Goal: Task Accomplishment & Management: Use online tool/utility

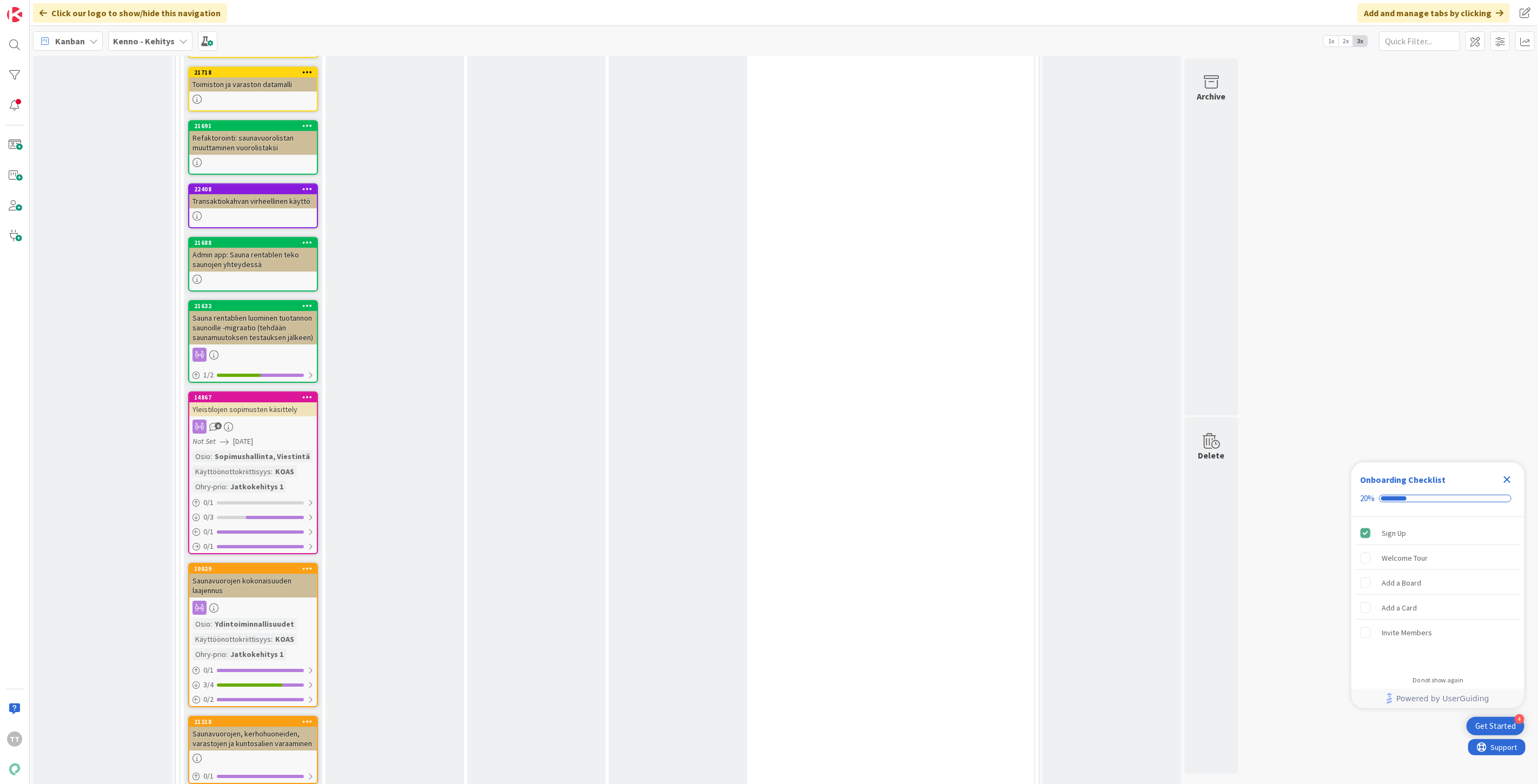
scroll to position [6730, 0]
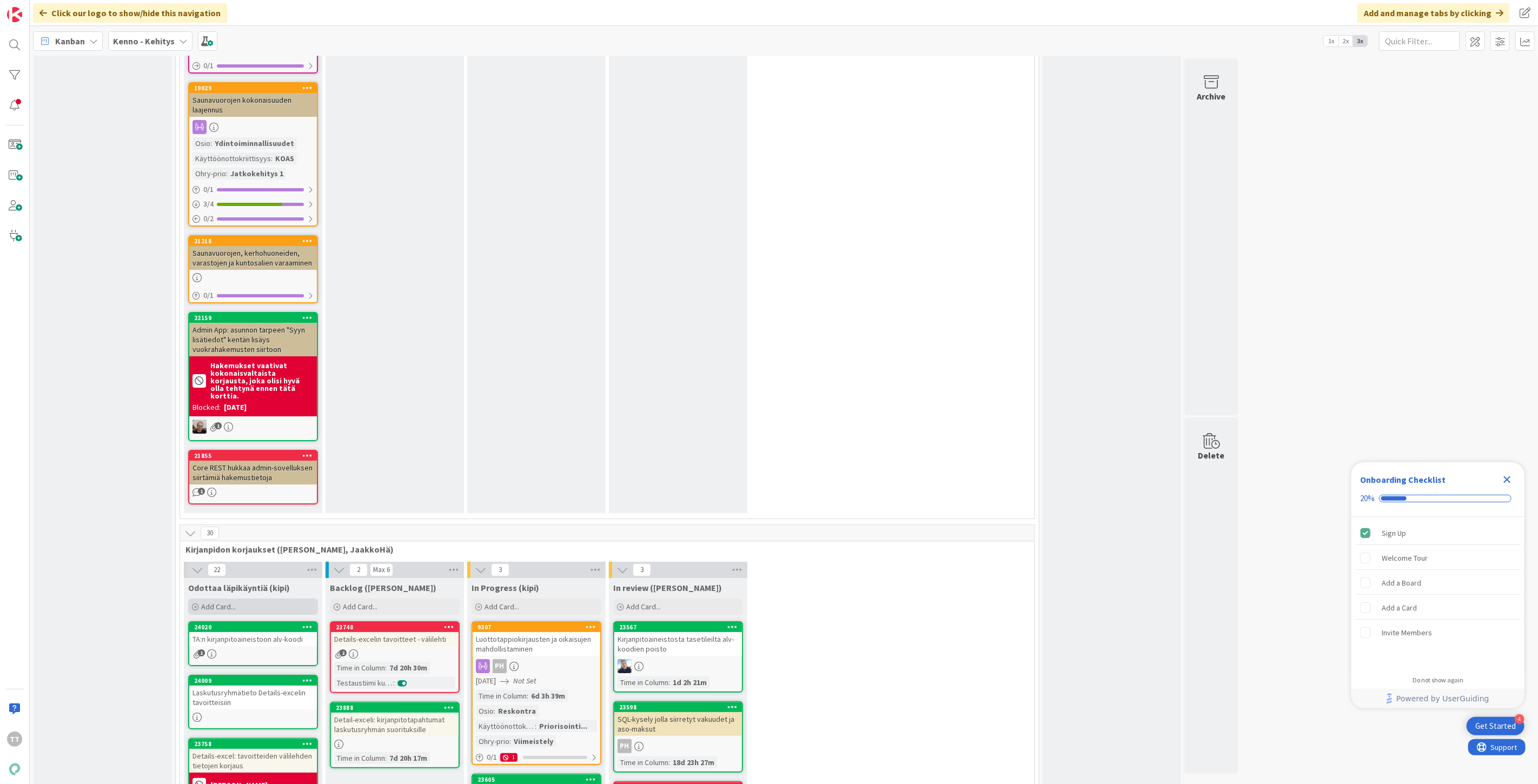
click at [218, 602] on span "Add Card..." at bounding box center [218, 607] width 35 height 10
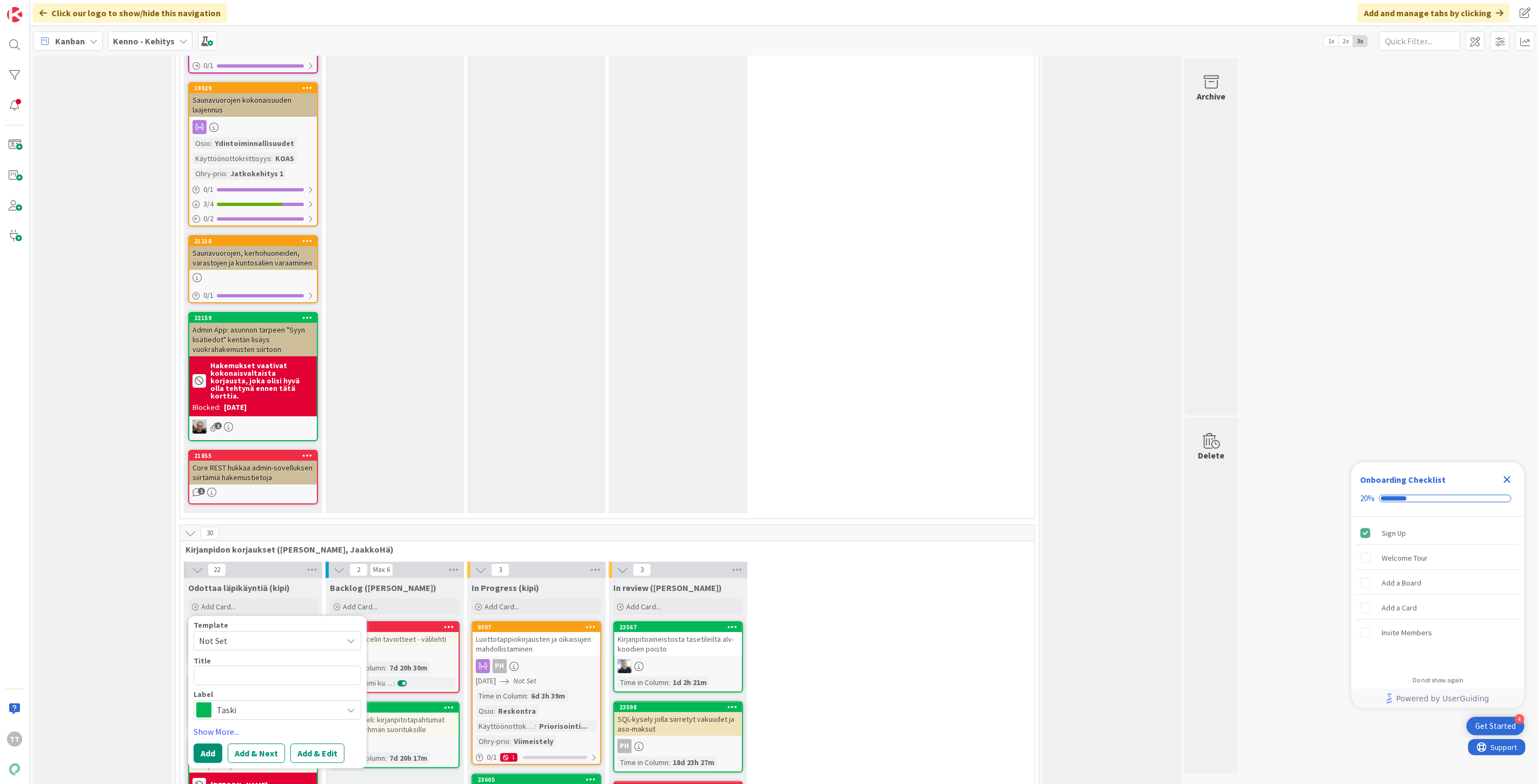
click at [242, 703] on span "Taski" at bounding box center [276, 710] width 120 height 15
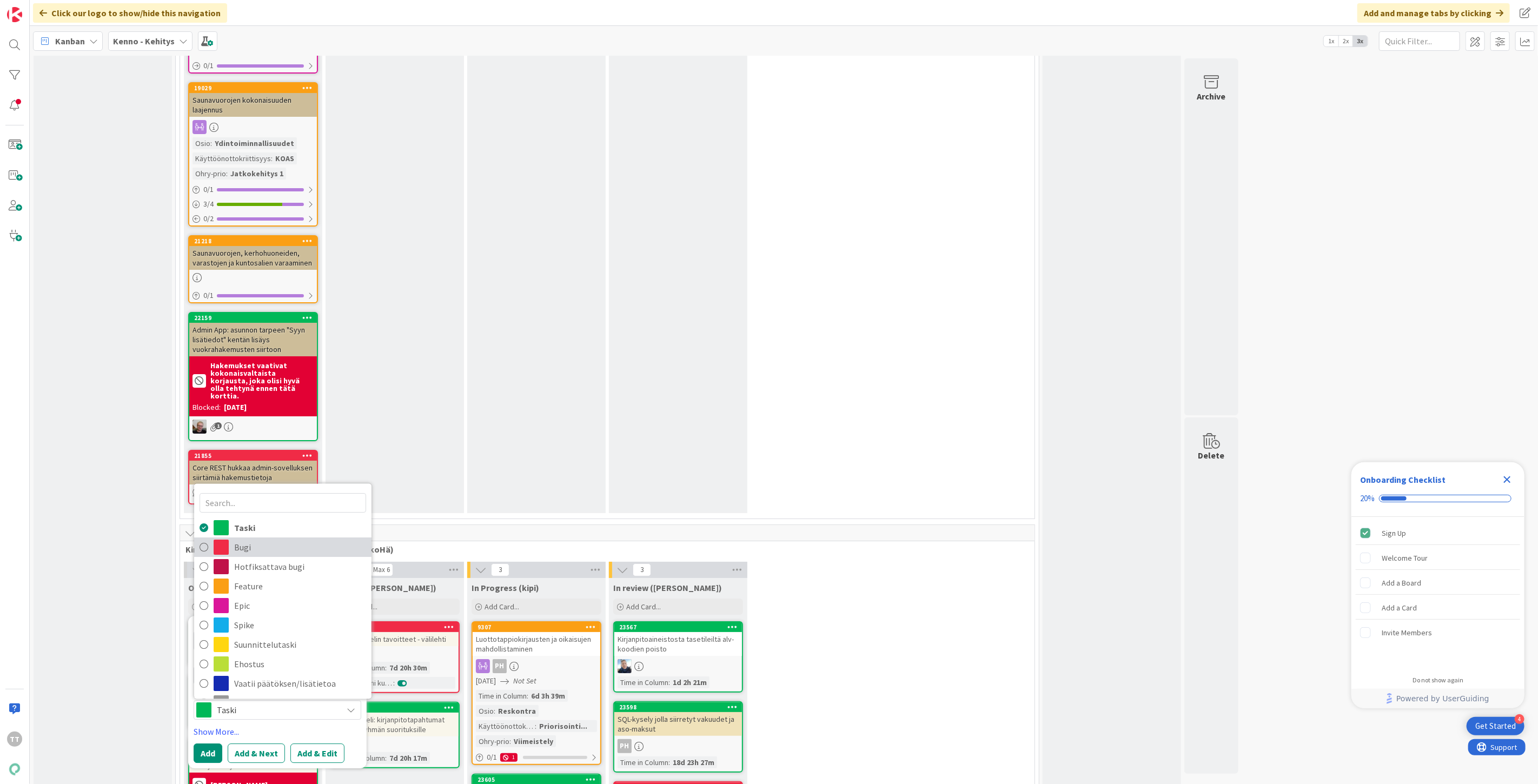
click at [247, 540] on span "Bugi" at bounding box center [300, 548] width 132 height 17
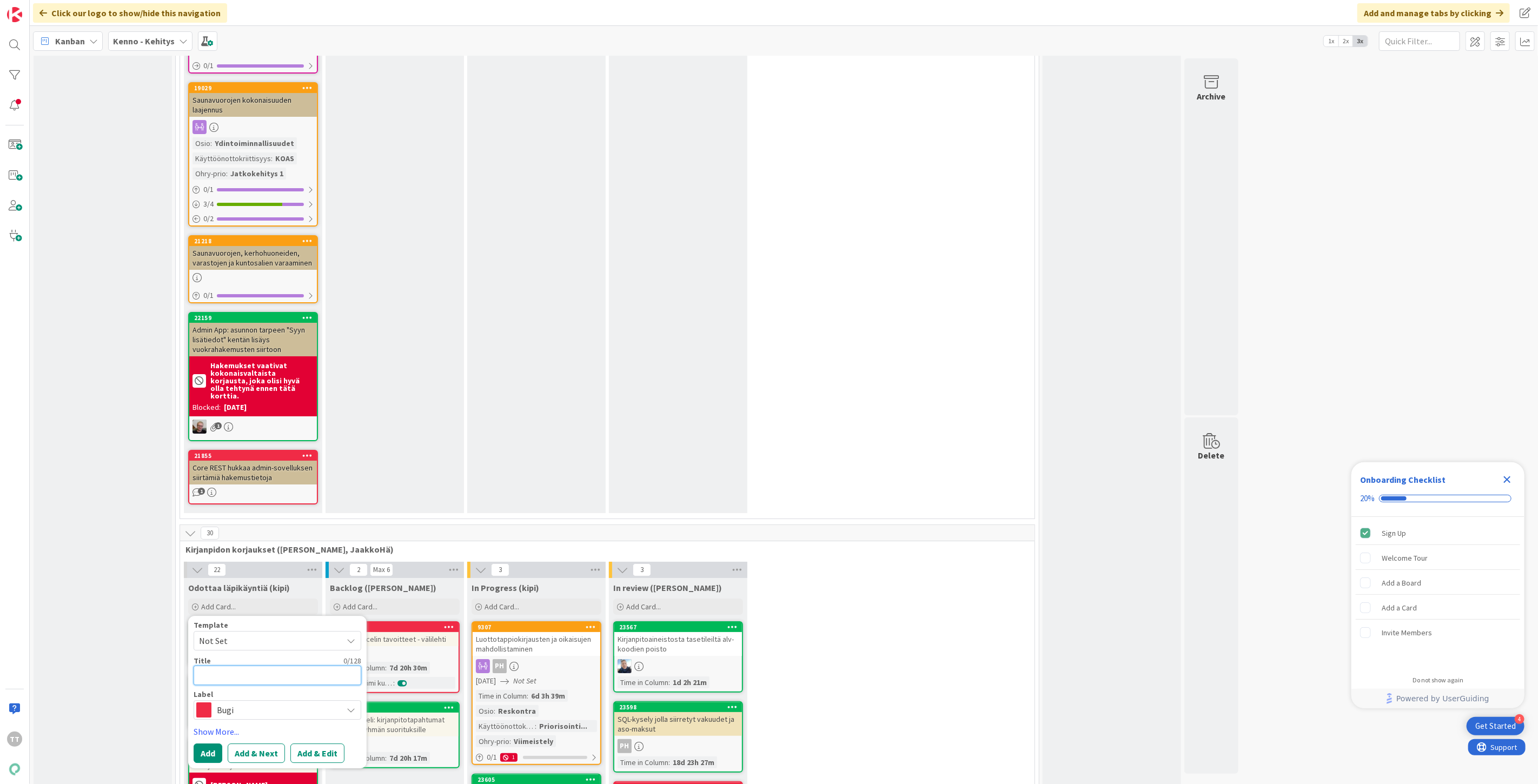
click at [241, 666] on textarea at bounding box center [277, 675] width 168 height 19
type textarea "x"
type textarea "V"
type textarea "x"
type textarea "Va"
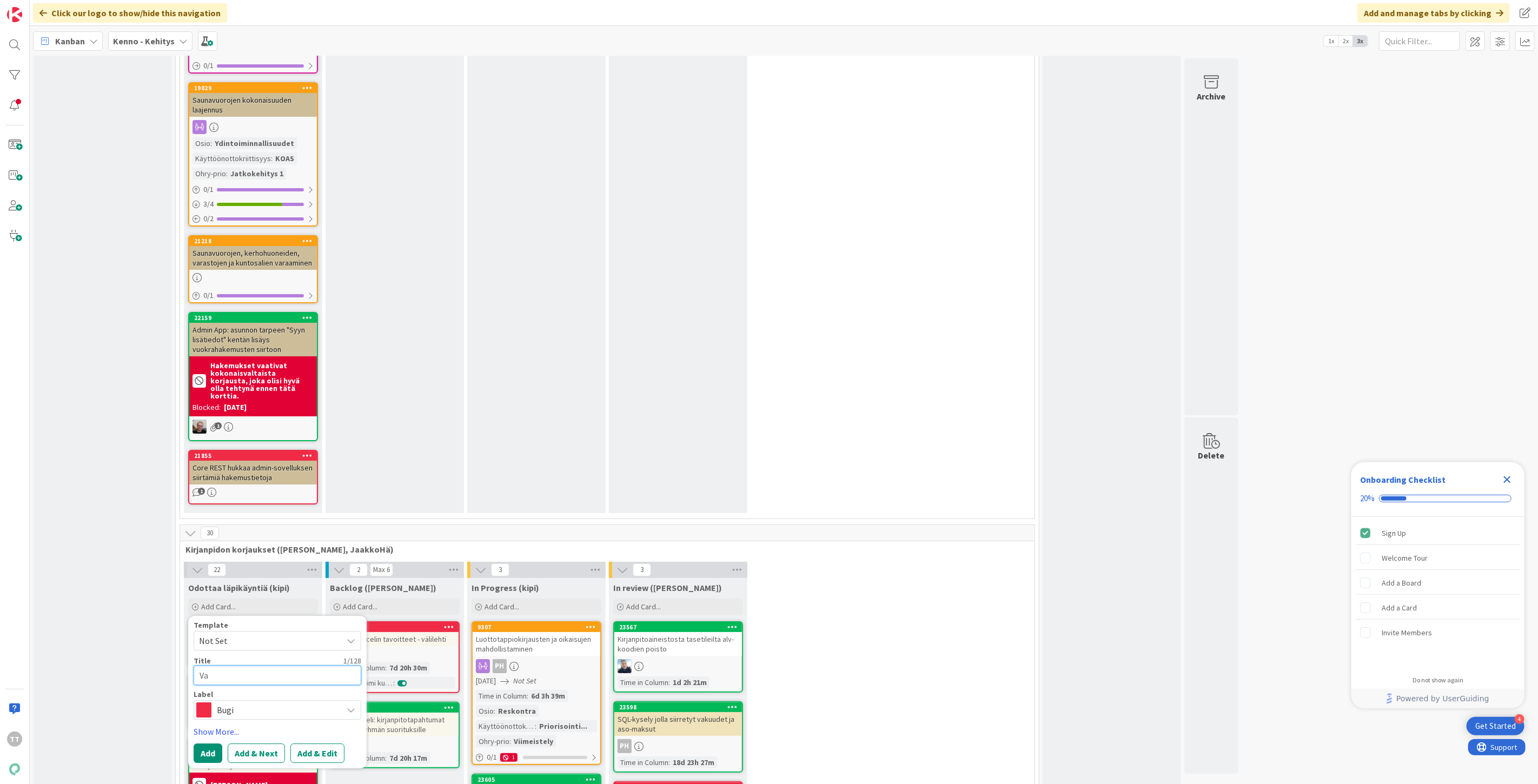
type textarea "x"
type textarea "Vak"
type textarea "x"
type textarea "Vaku"
type textarea "x"
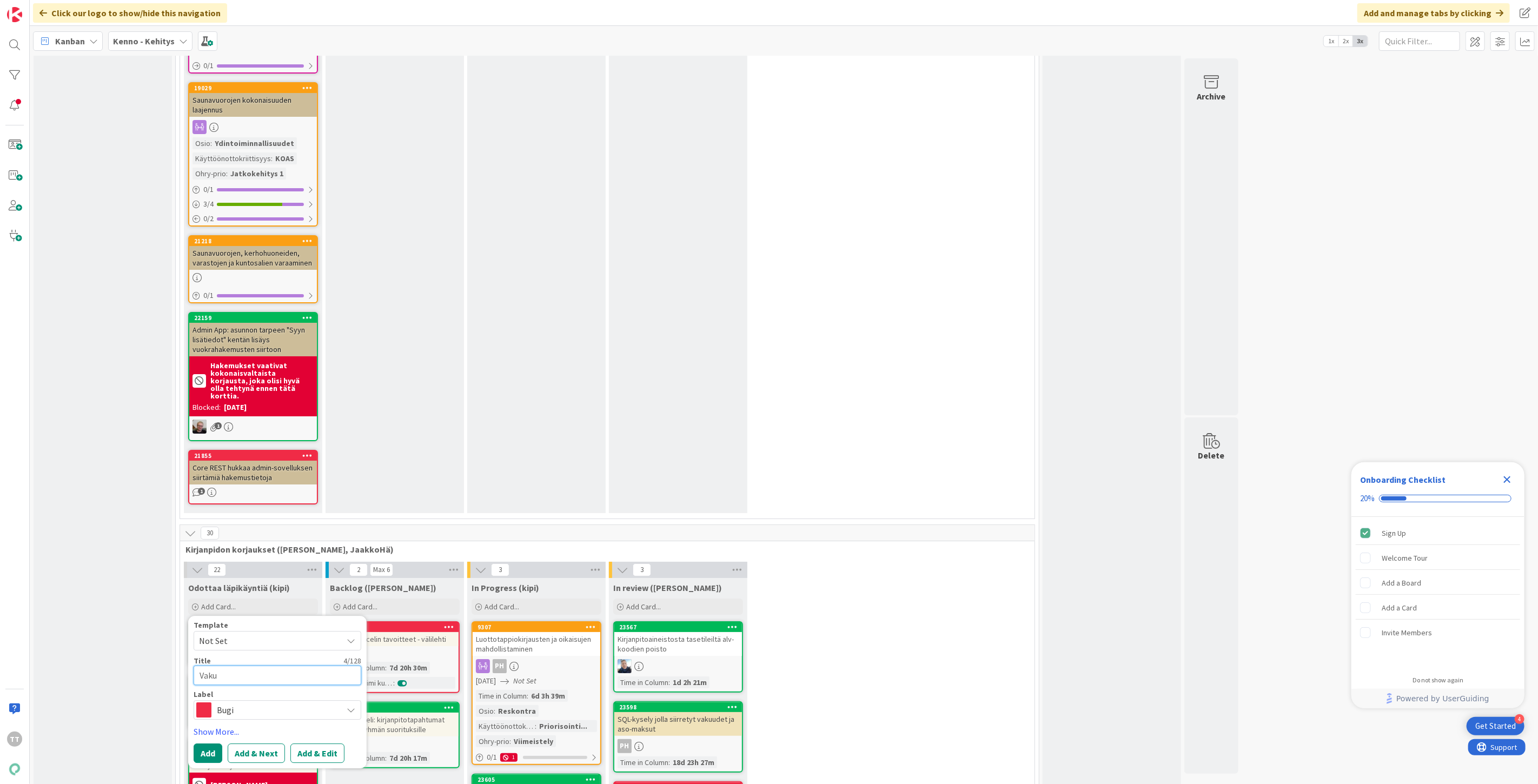
type textarea "Vakuu"
type textarea "x"
type textarea "Vakuud"
type textarea "x"
type textarea "Vakuude"
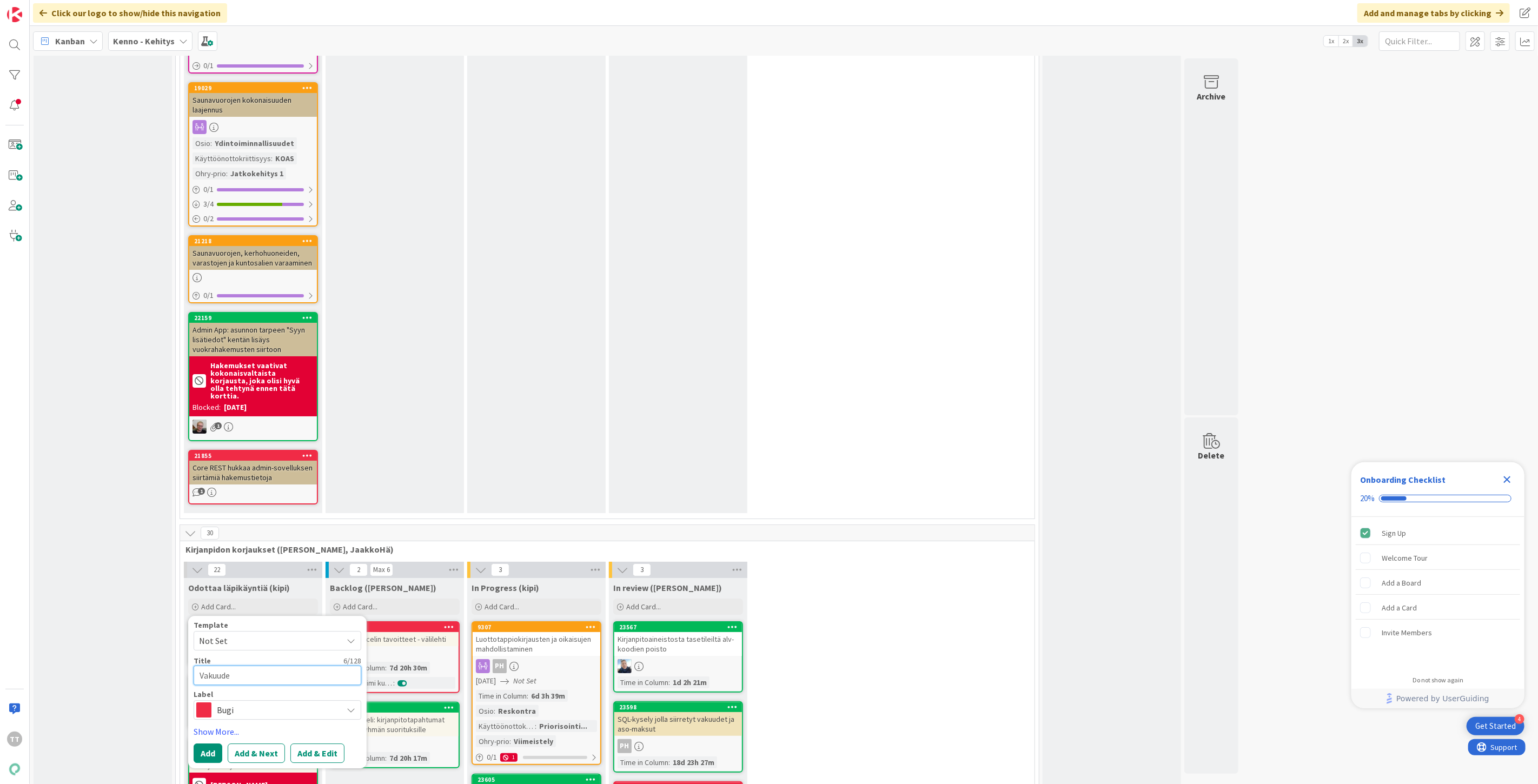
type textarea "x"
type textarea "Vakuuden"
type textarea "x"
type textarea "Vakuuden"
type textarea "x"
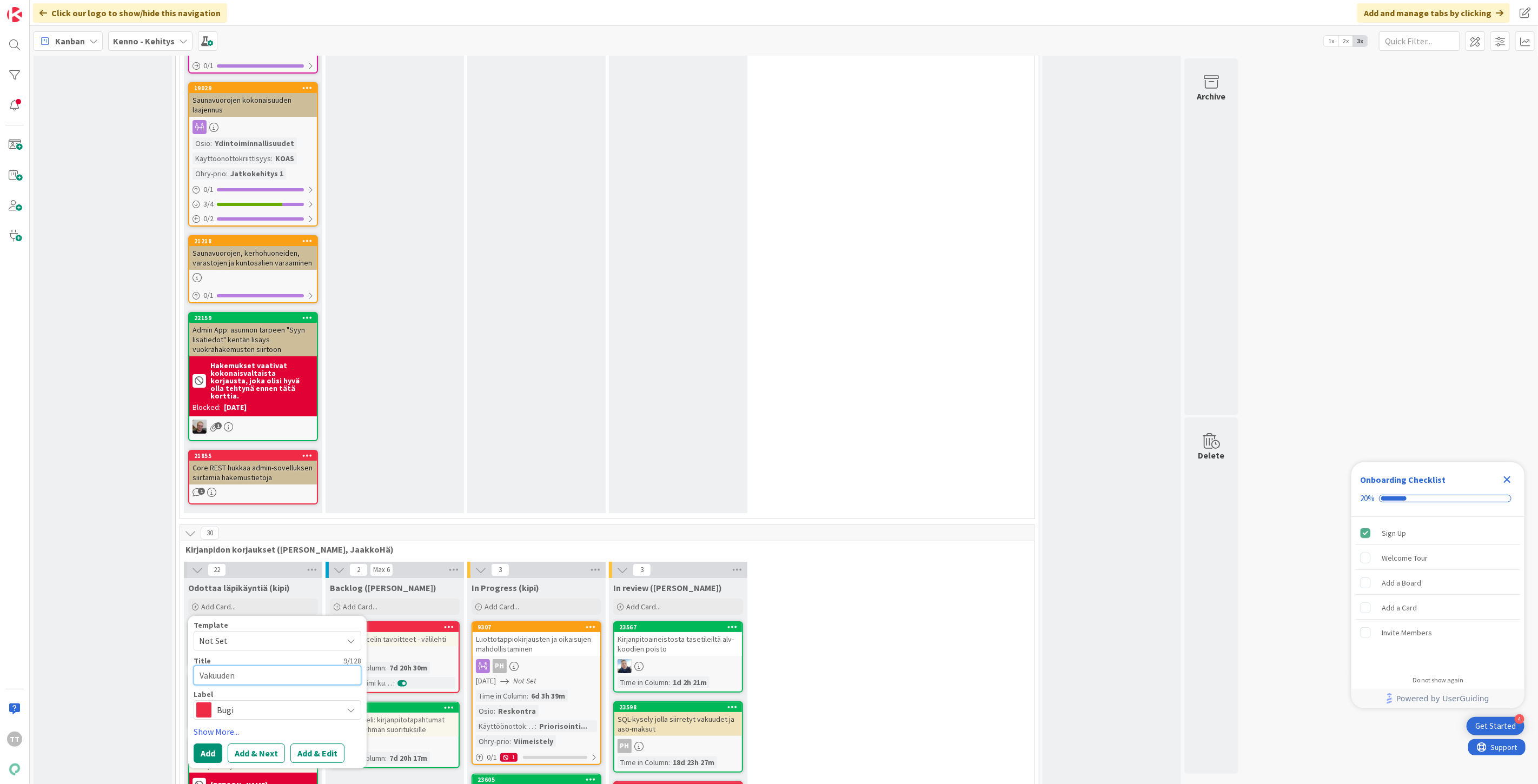
type textarea "Vakuuden h"
type textarea "x"
type textarea "Vakuuden hy"
type textarea "x"
type textarea "Vakuuden hyv"
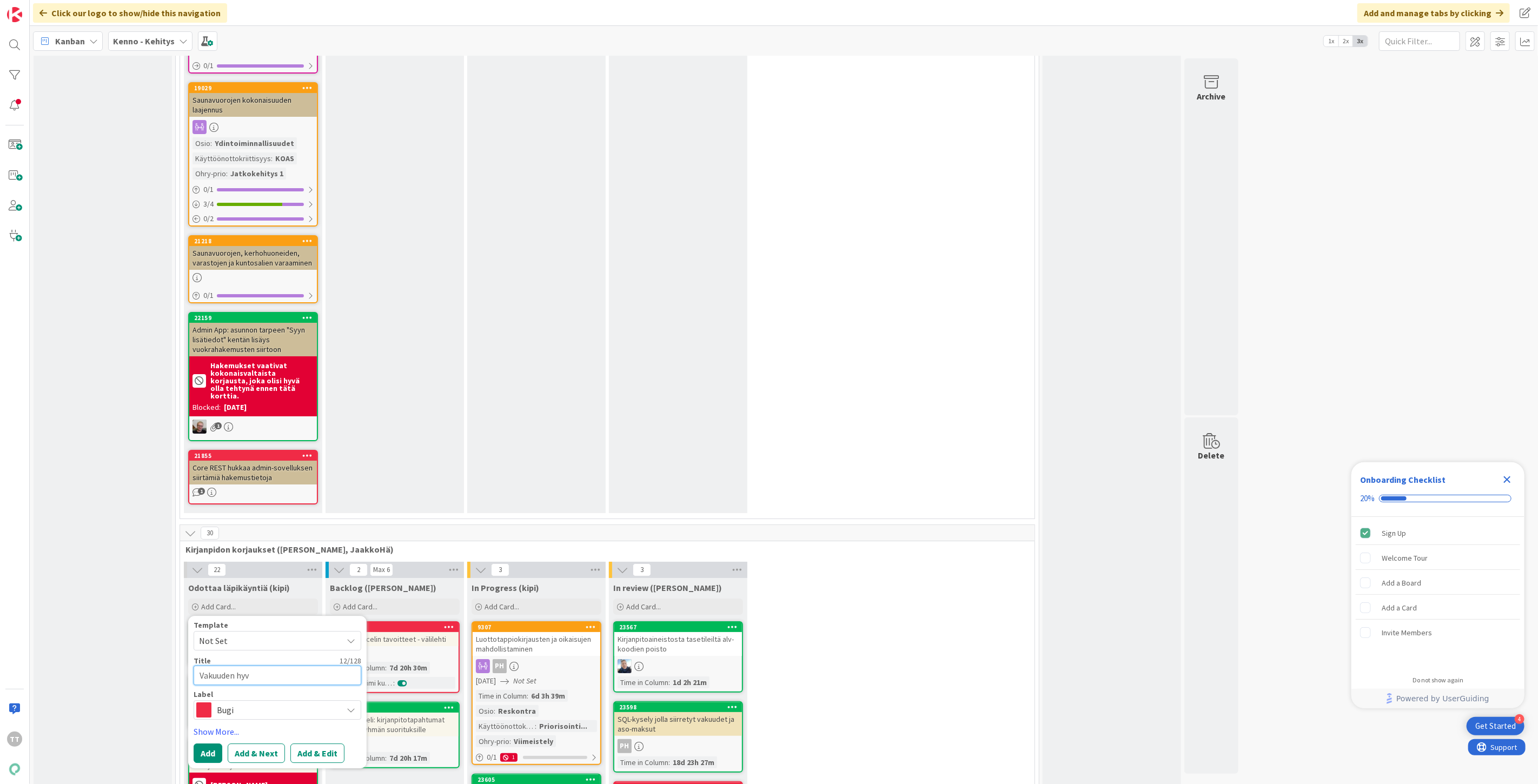
type textarea "x"
type textarea "Vakuuden hyvi"
type textarea "x"
type textarea "Vakuuden hyvit"
type textarea "x"
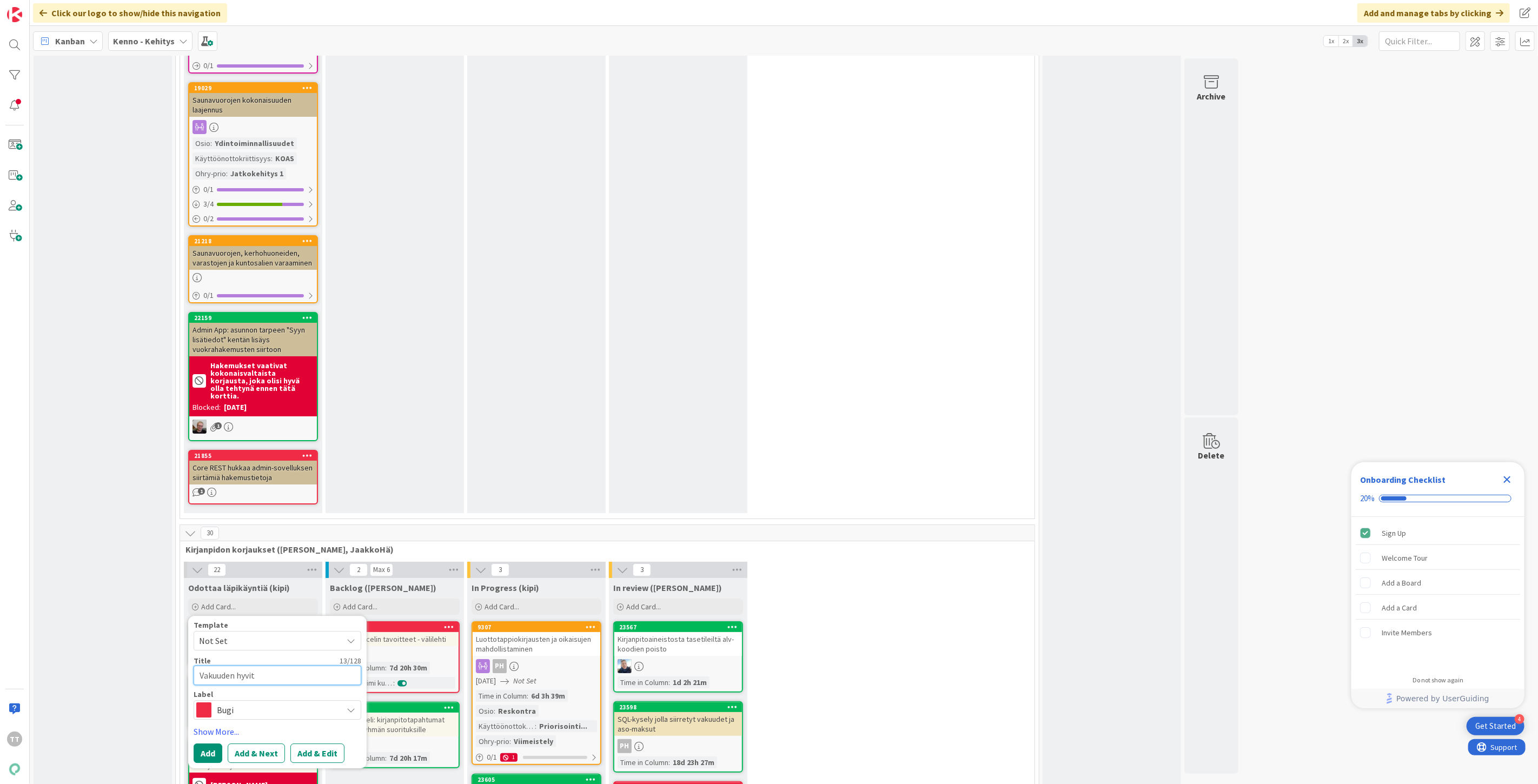
type textarea "Vakuuden hyvity"
type textarea "x"
type textarea "Vakuuden hyvityk"
type textarea "x"
type textarea "Vakuuden hyvityks"
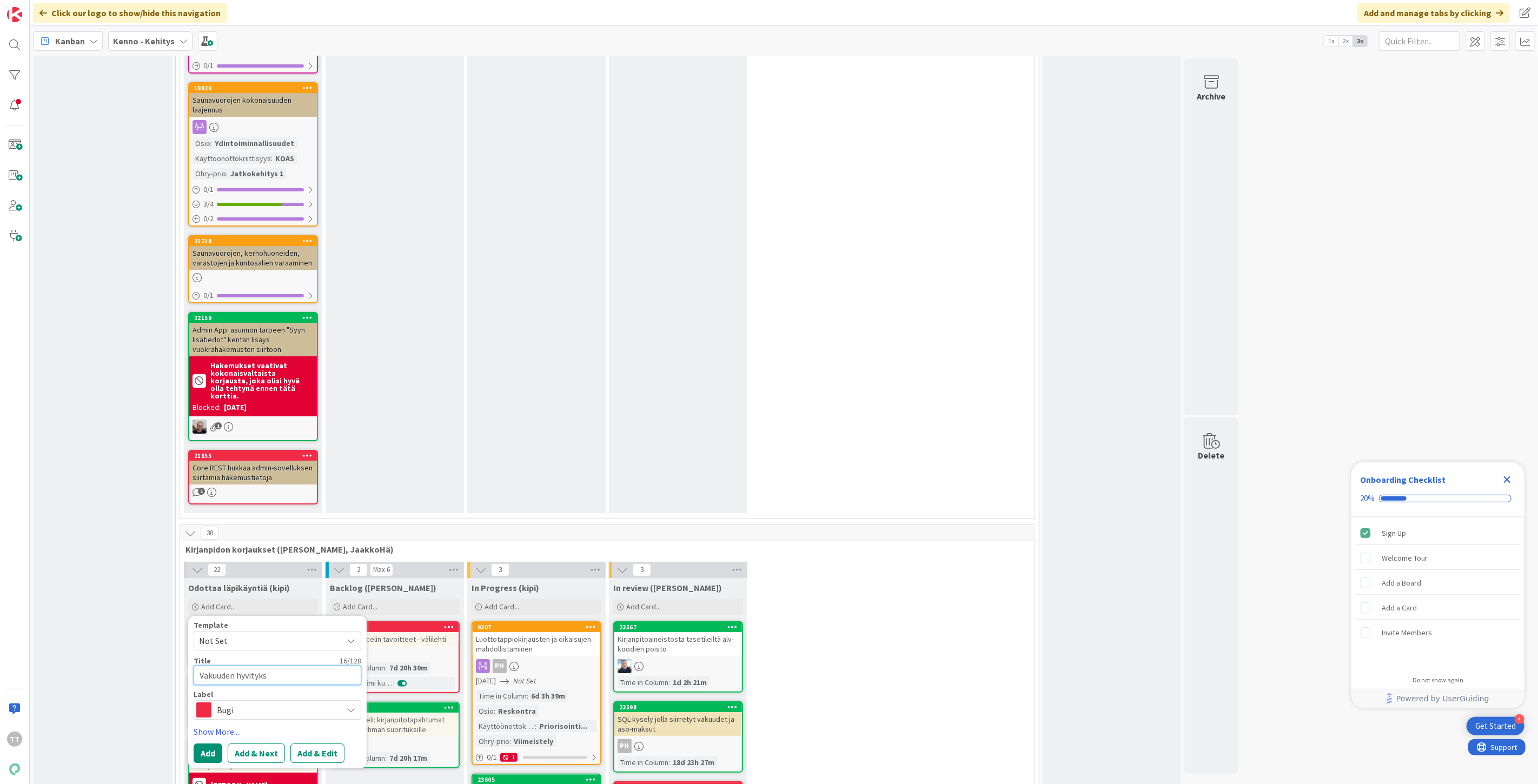
type textarea "x"
type textarea "Vakuuden hyvitykse"
type textarea "x"
type textarea "Vakuuden hyvityksen"
type textarea "x"
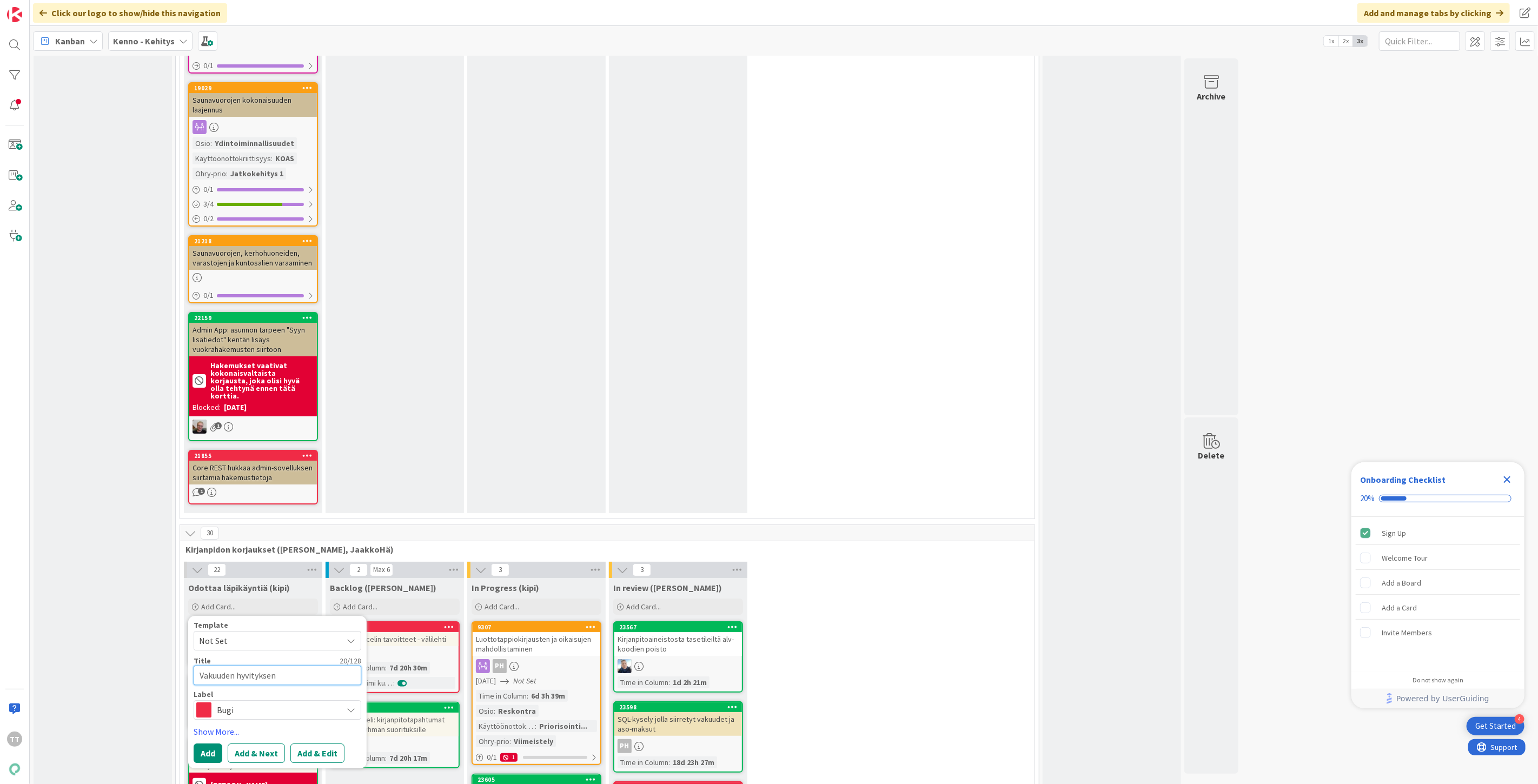
type textarea "Vakuuden hyvityksen k"
type textarea "x"
type textarea "Vakuuden hyvityksen ki"
type textarea "x"
type textarea "Vakuuden hyvityksen kir"
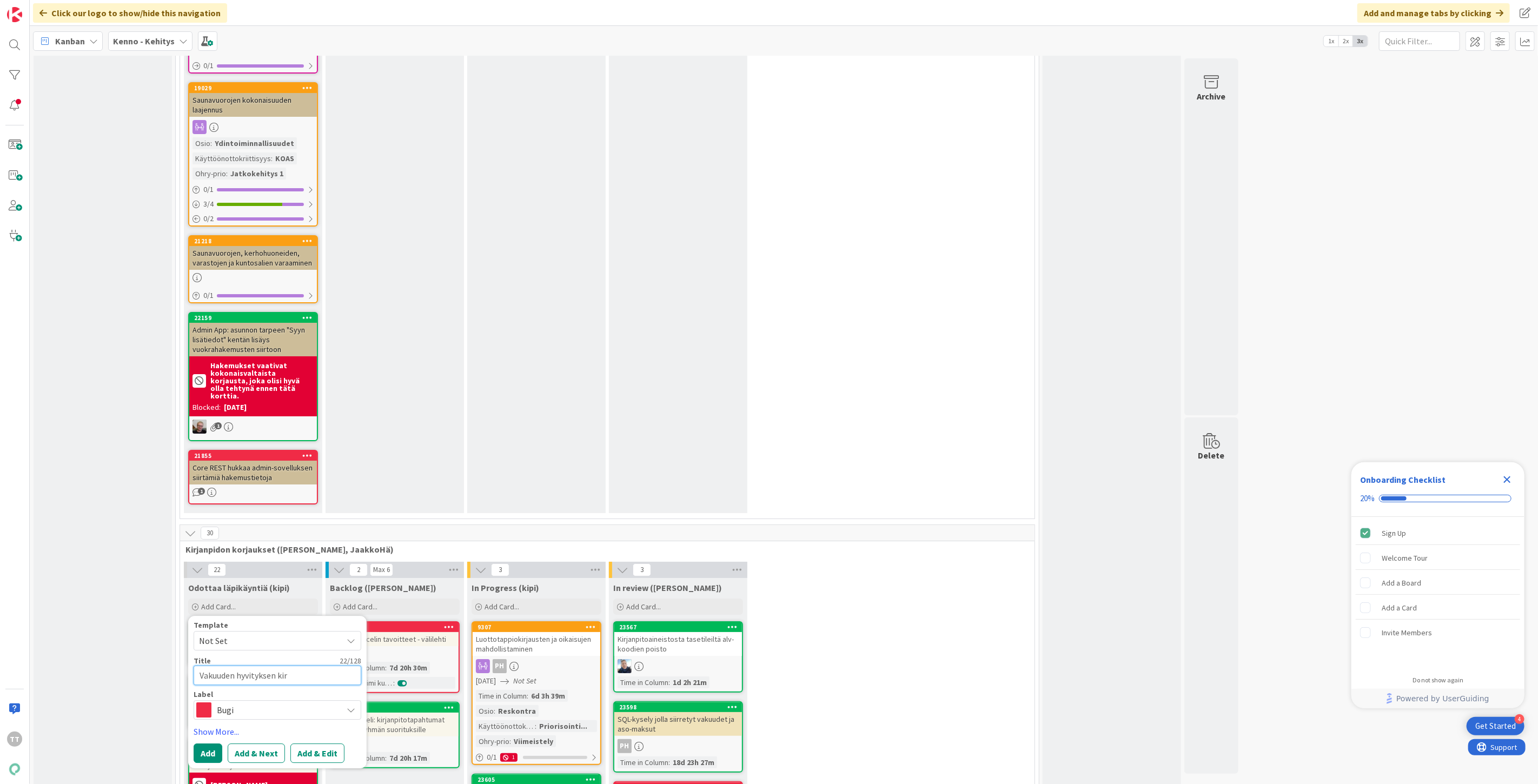
type textarea "x"
type textarea "Vakuuden hyvityksen kirj"
type textarea "x"
type textarea "Vakuuden hyvityksen kirja"
type textarea "x"
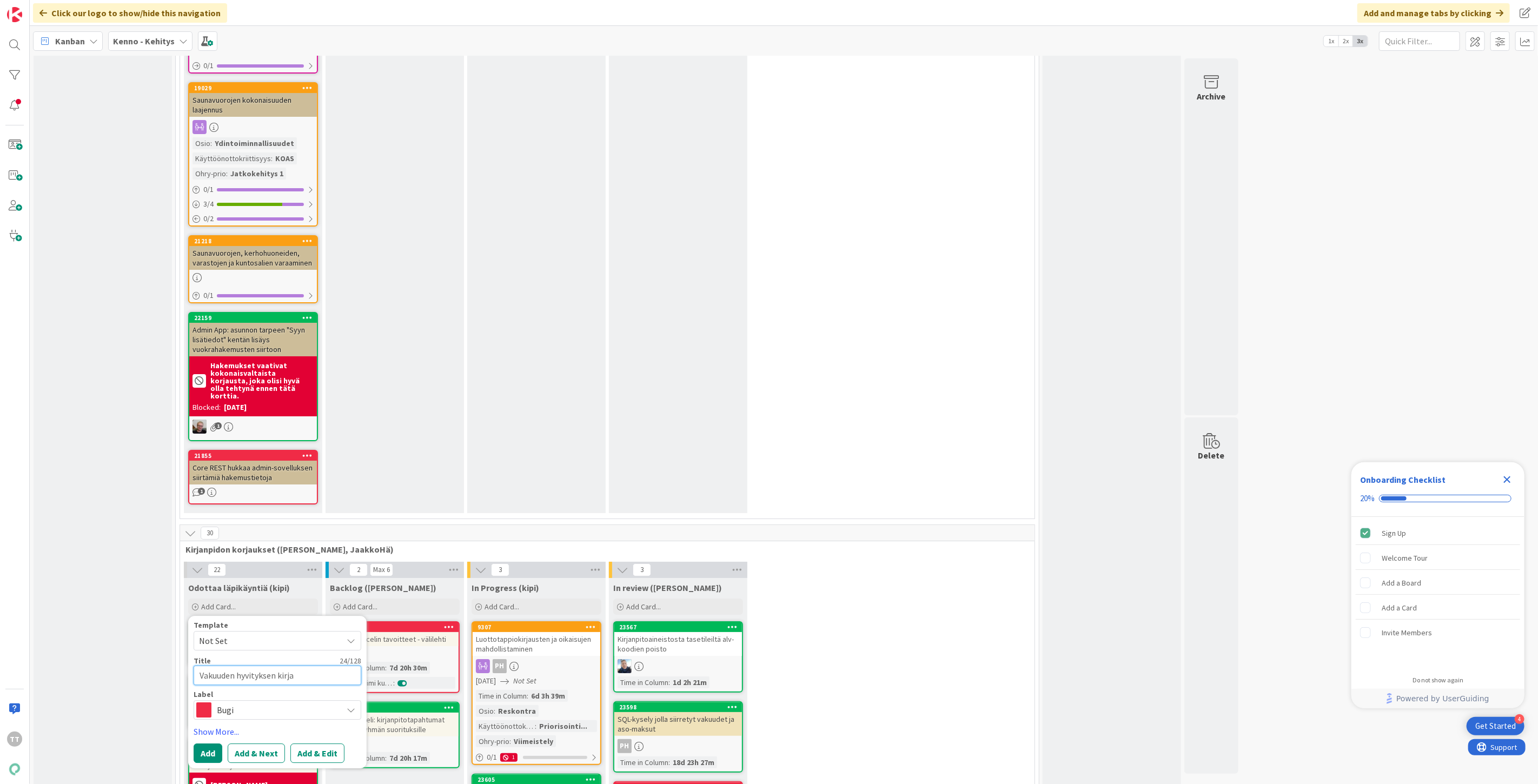
type textarea "Vakuuden hyvityksen kirjau"
type textarea "x"
type textarea "Vakuuden hyvityksen kirjauk"
type textarea "x"
type textarea "Vakuuden hyvityksen kirjauks"
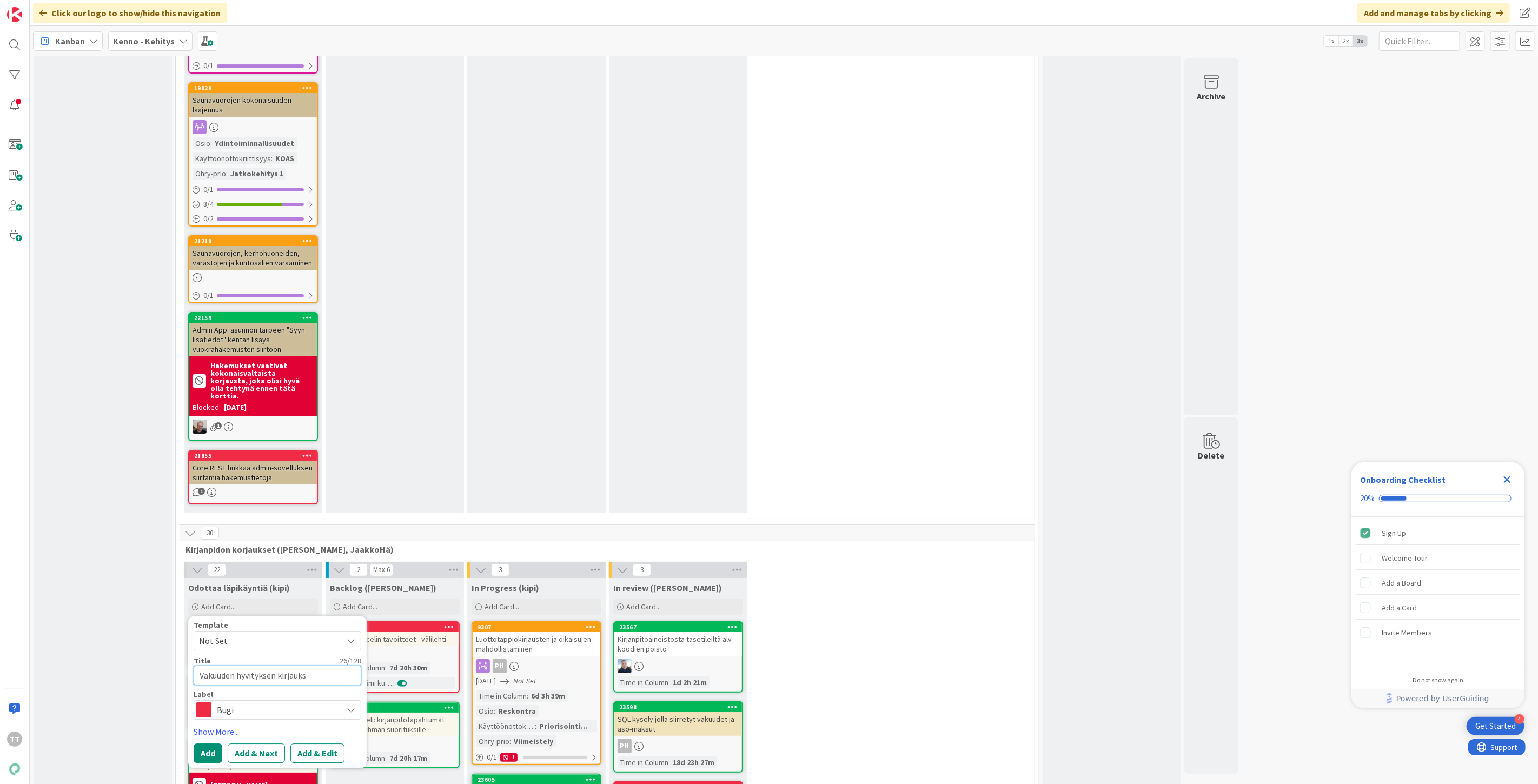
type textarea "x"
type textarea "Vakuuden hyvityksen kirjaukse"
type textarea "x"
type textarea "Vakuuden hyvityksen kirjaukset"
click at [318, 744] on button "Add & Edit" at bounding box center [317, 753] width 54 height 19
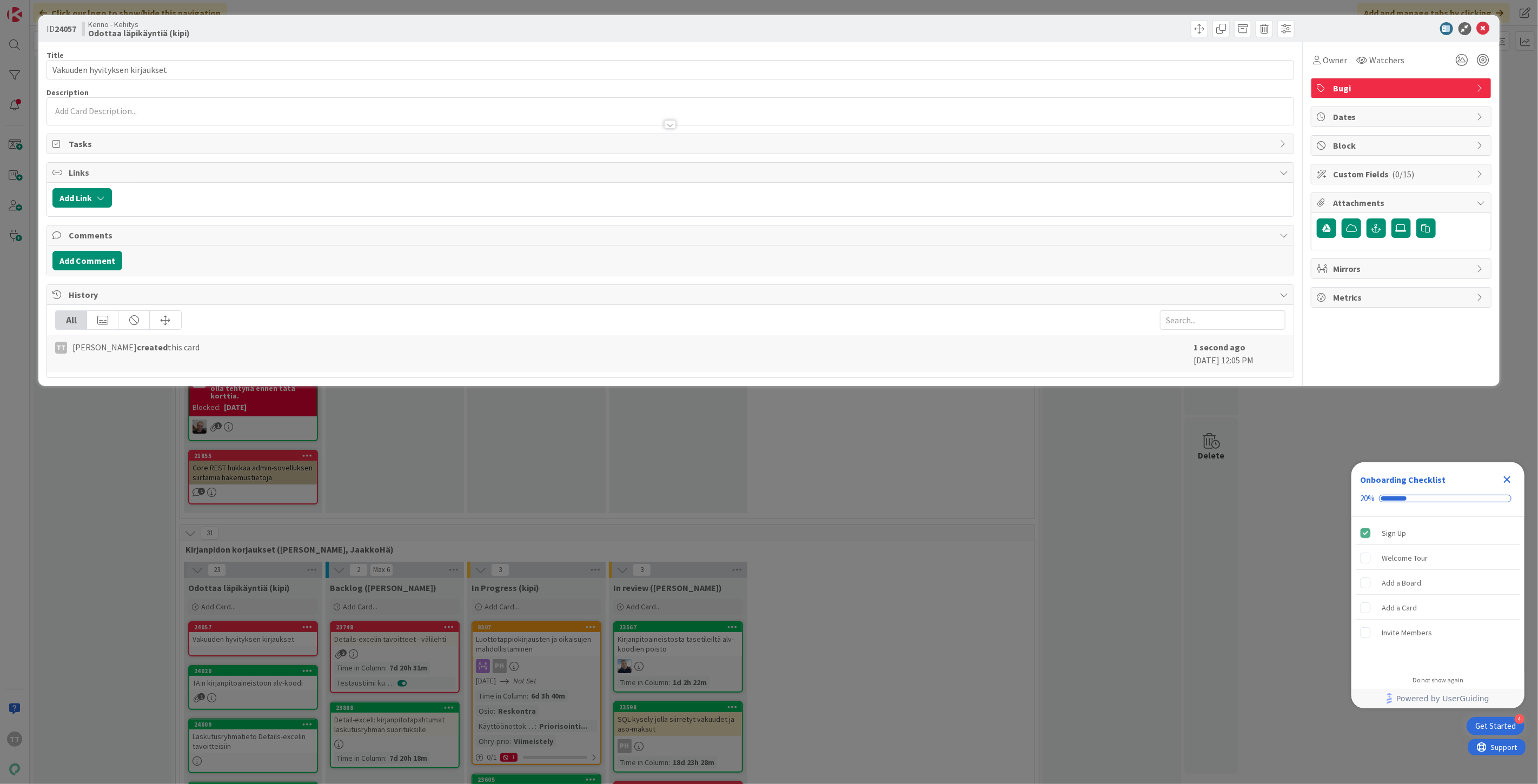
click at [673, 125] on div at bounding box center [670, 125] width 12 height 9
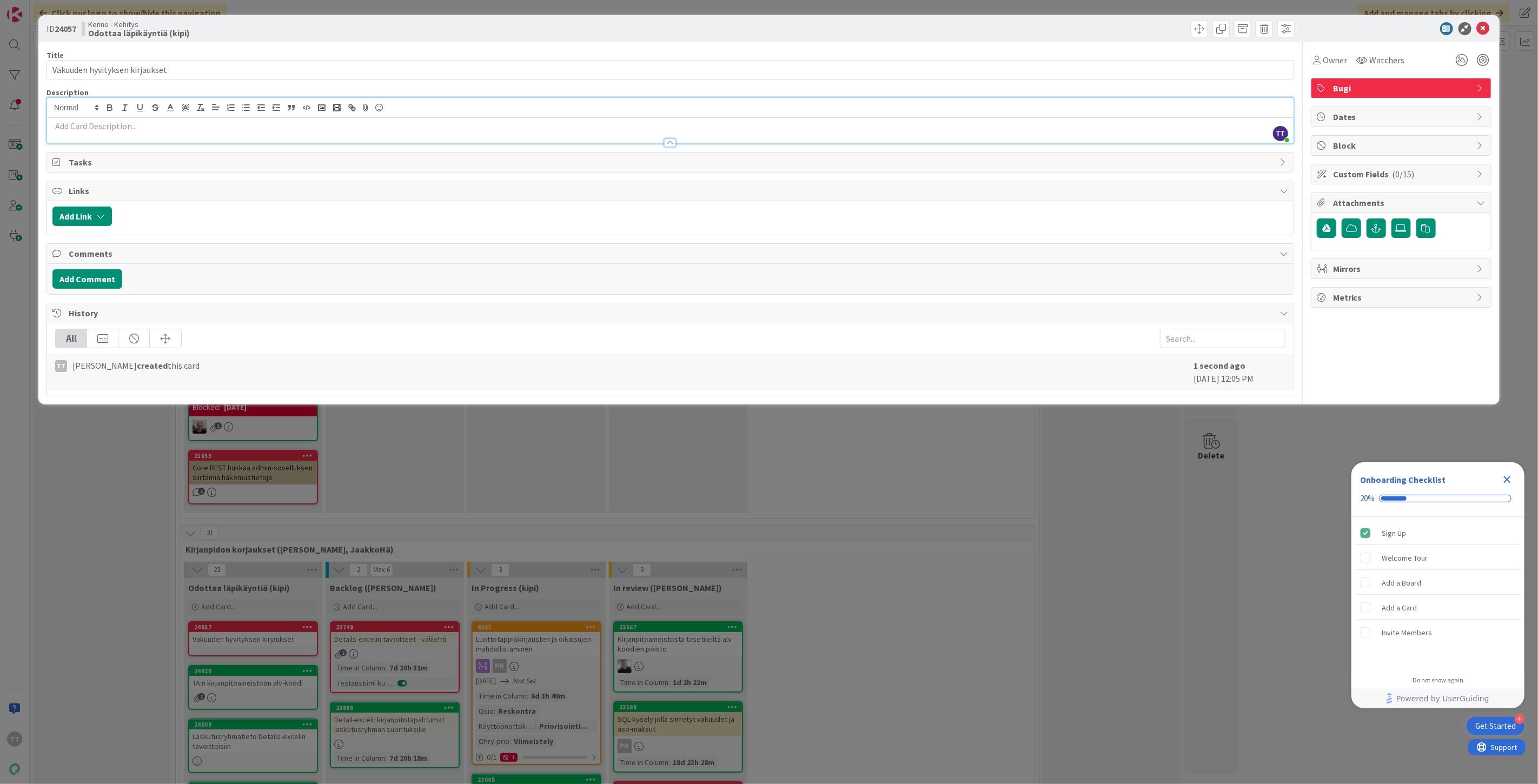
click at [107, 129] on p at bounding box center [670, 126] width 1236 height 12
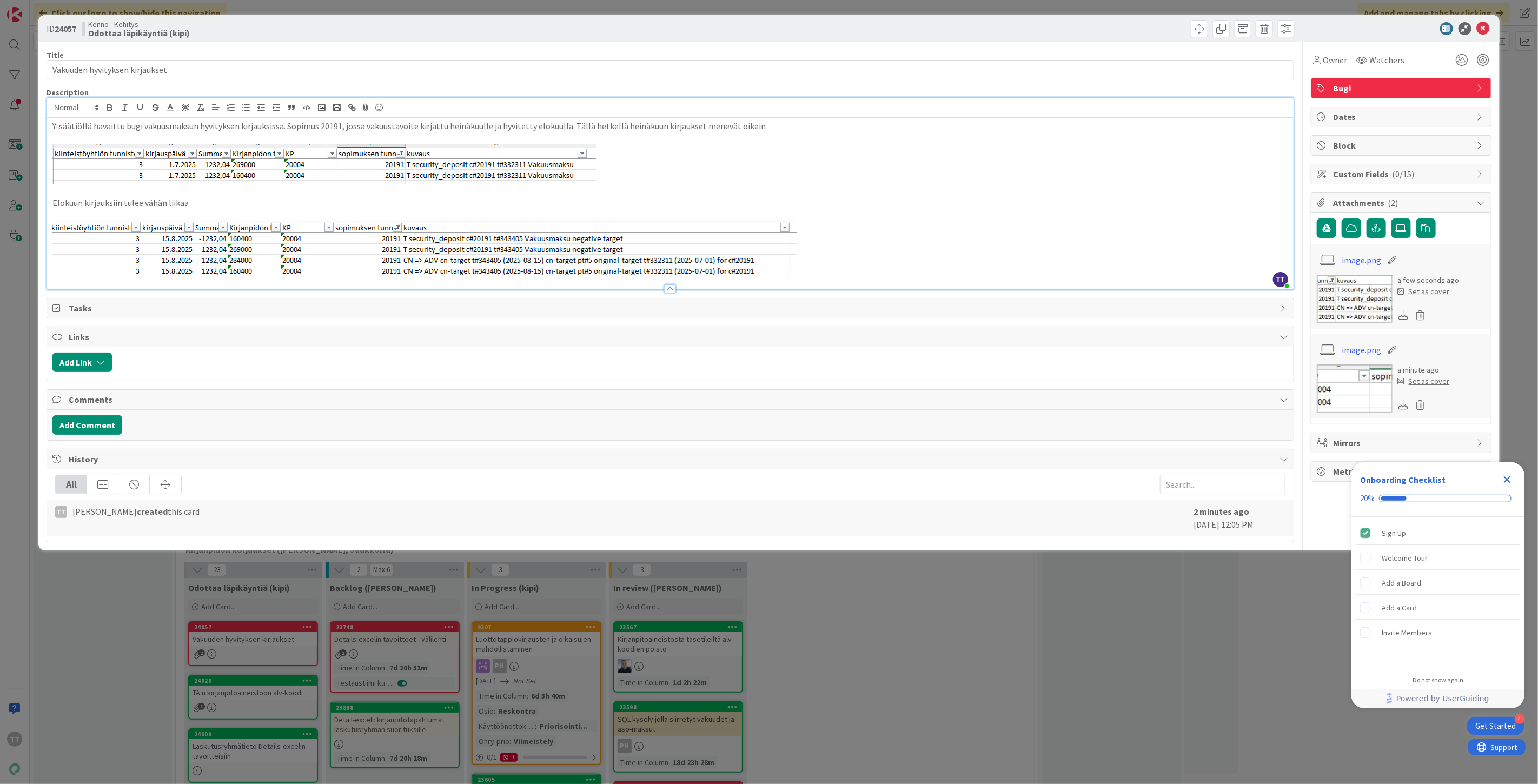
click at [203, 198] on p "Elokuun kirjauksiin tulee vähän liikaa" at bounding box center [670, 202] width 1236 height 12
click at [247, 203] on p "Elokuun kirjauksiin tulee vähän liikaa (rivit 3 ja 4, CN --> ADV)" at bounding box center [670, 202] width 1236 height 12
click at [832, 275] on p at bounding box center [670, 250] width 1236 height 57
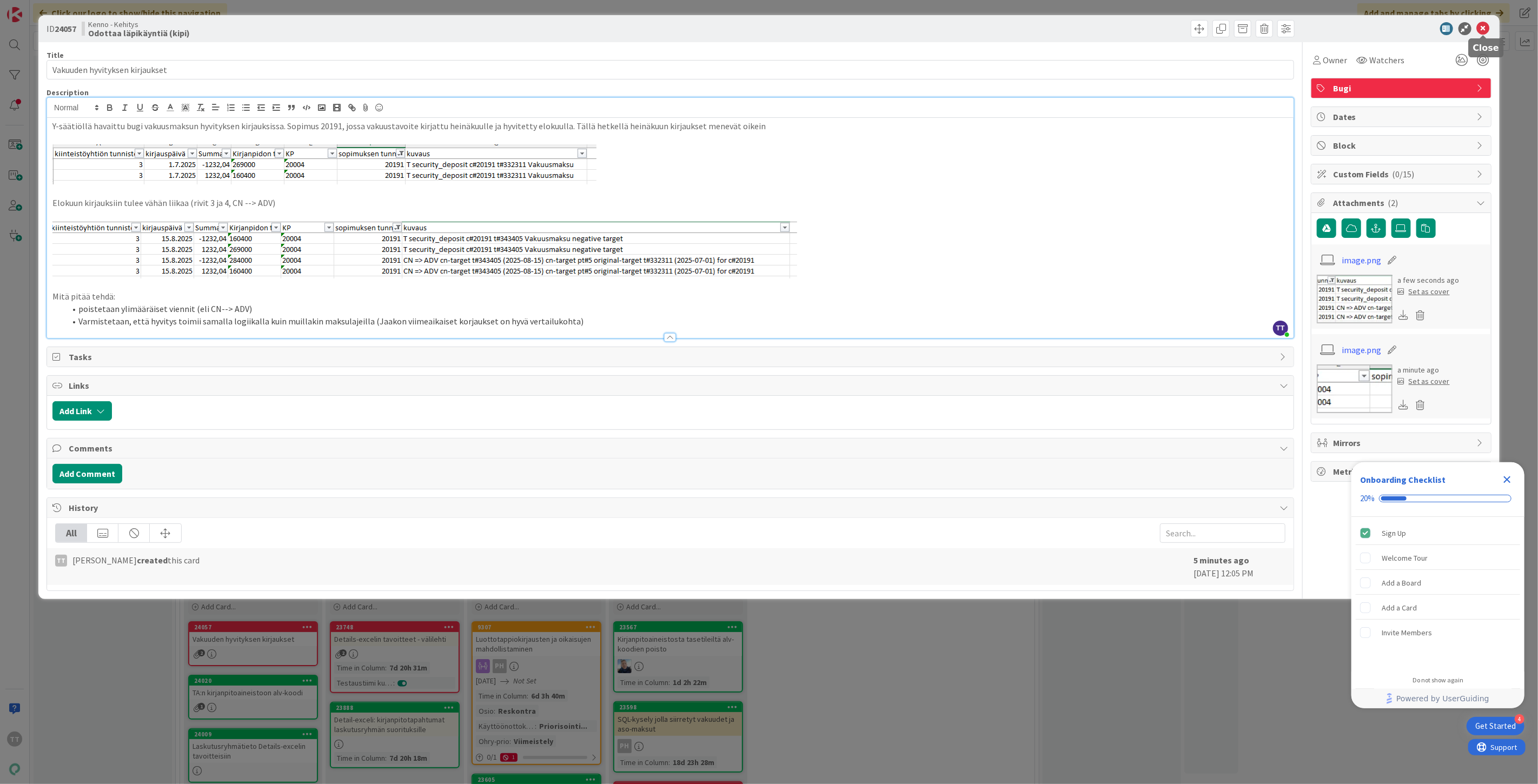
click at [1484, 31] on icon at bounding box center [1484, 29] width 13 height 13
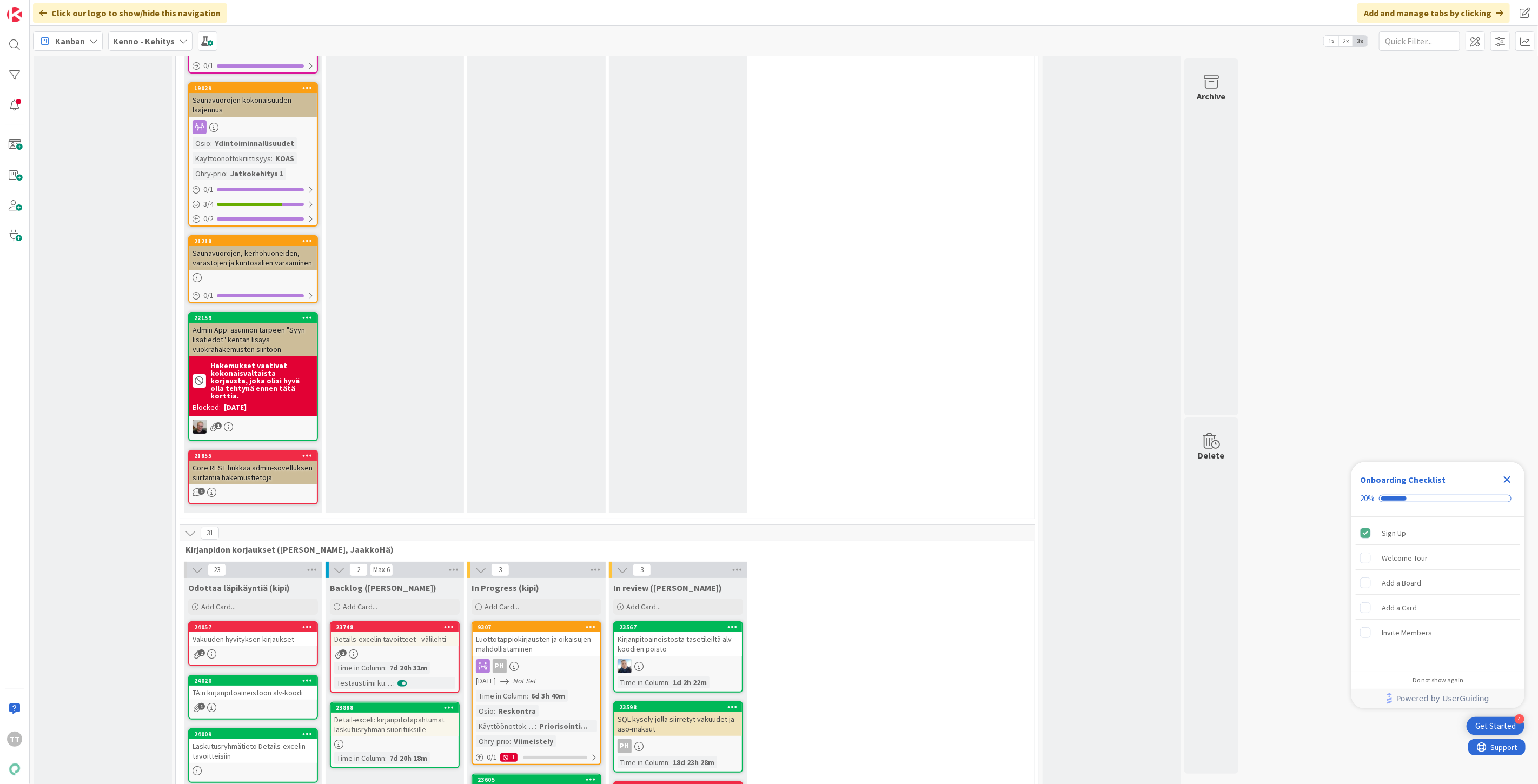
click at [252, 632] on div "Vakuuden hyvityksen kirjaukset" at bounding box center [253, 639] width 127 height 14
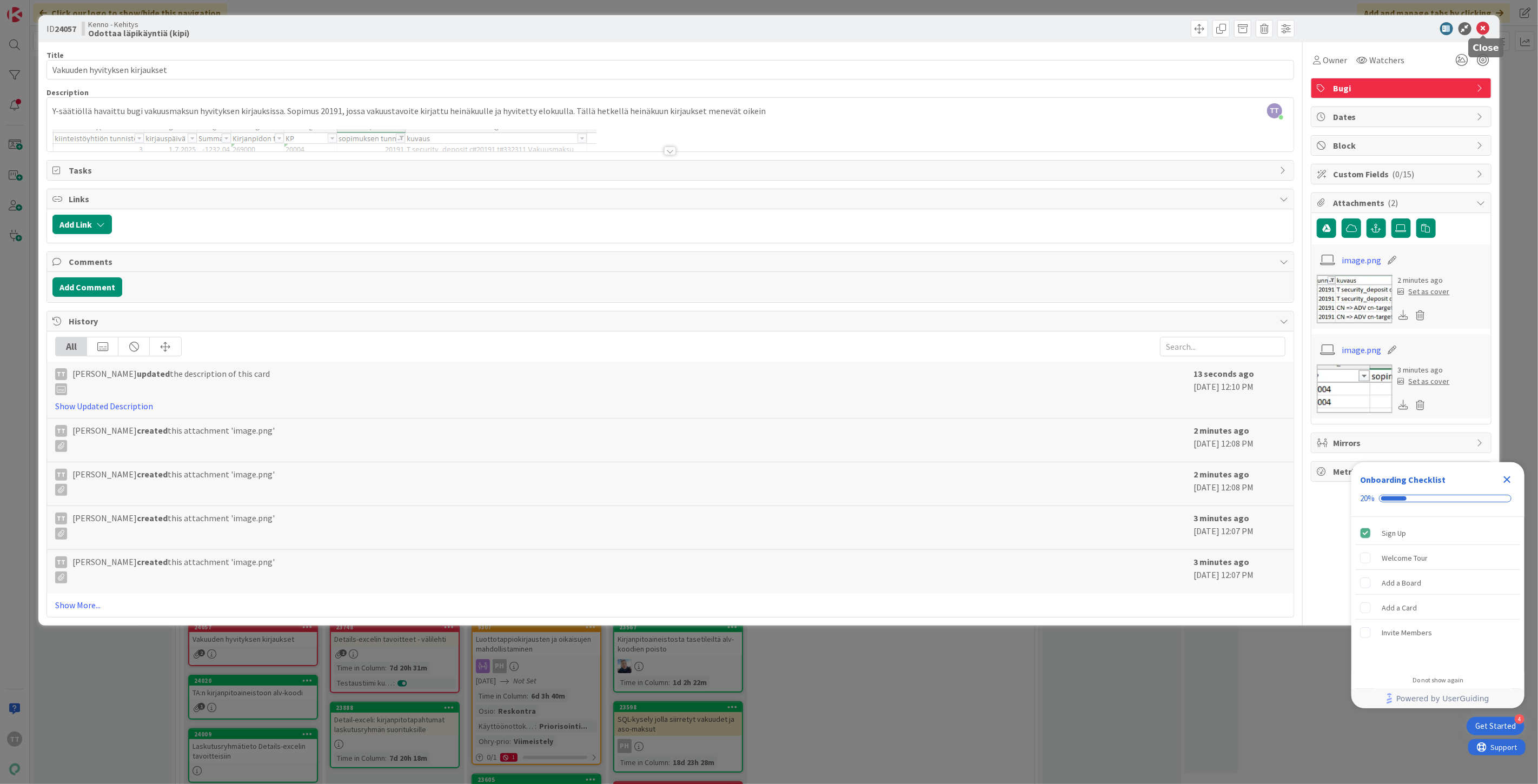
click at [1485, 27] on icon at bounding box center [1484, 29] width 13 height 13
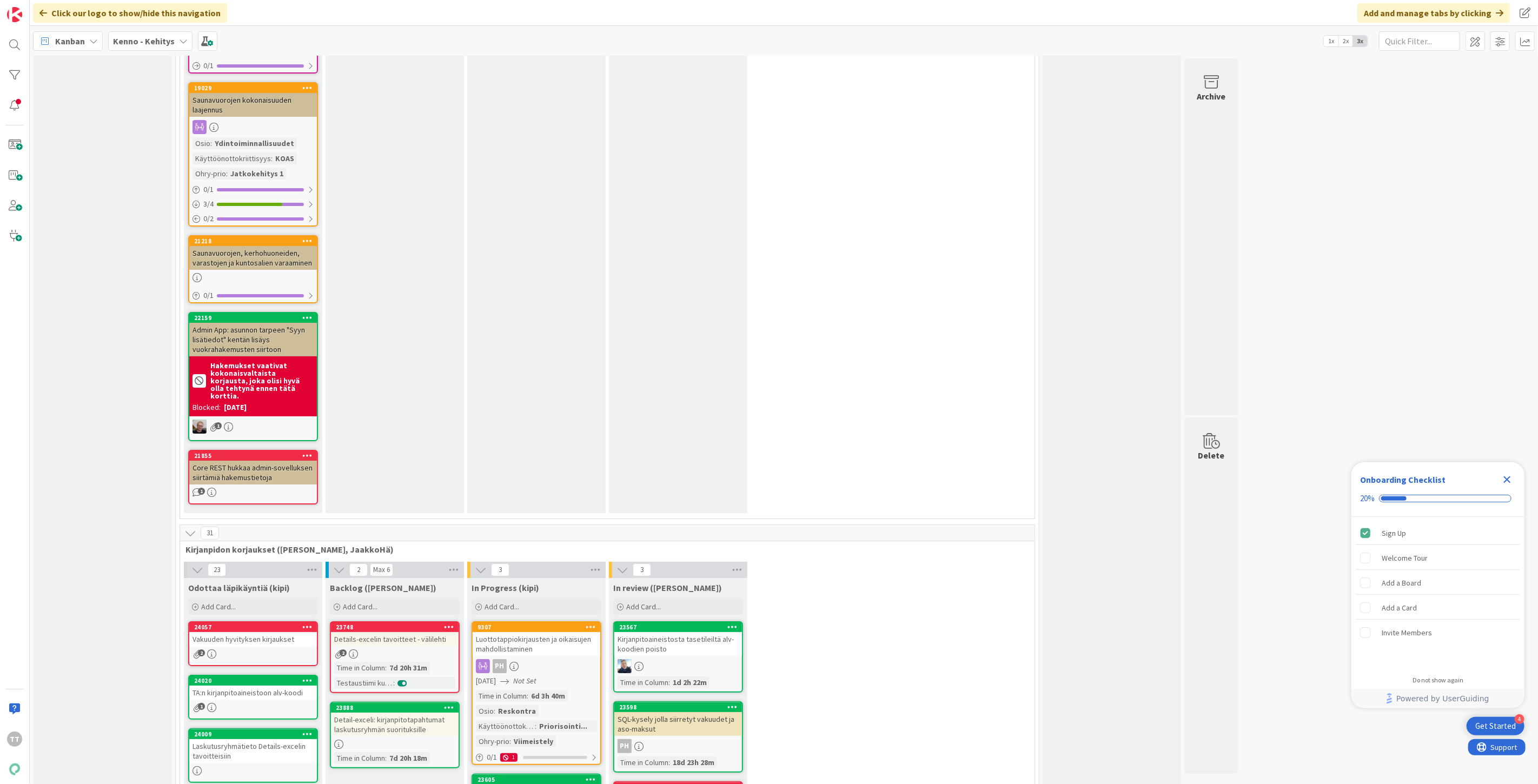
click at [1510, 479] on icon "Close Checklist" at bounding box center [1508, 479] width 13 height 13
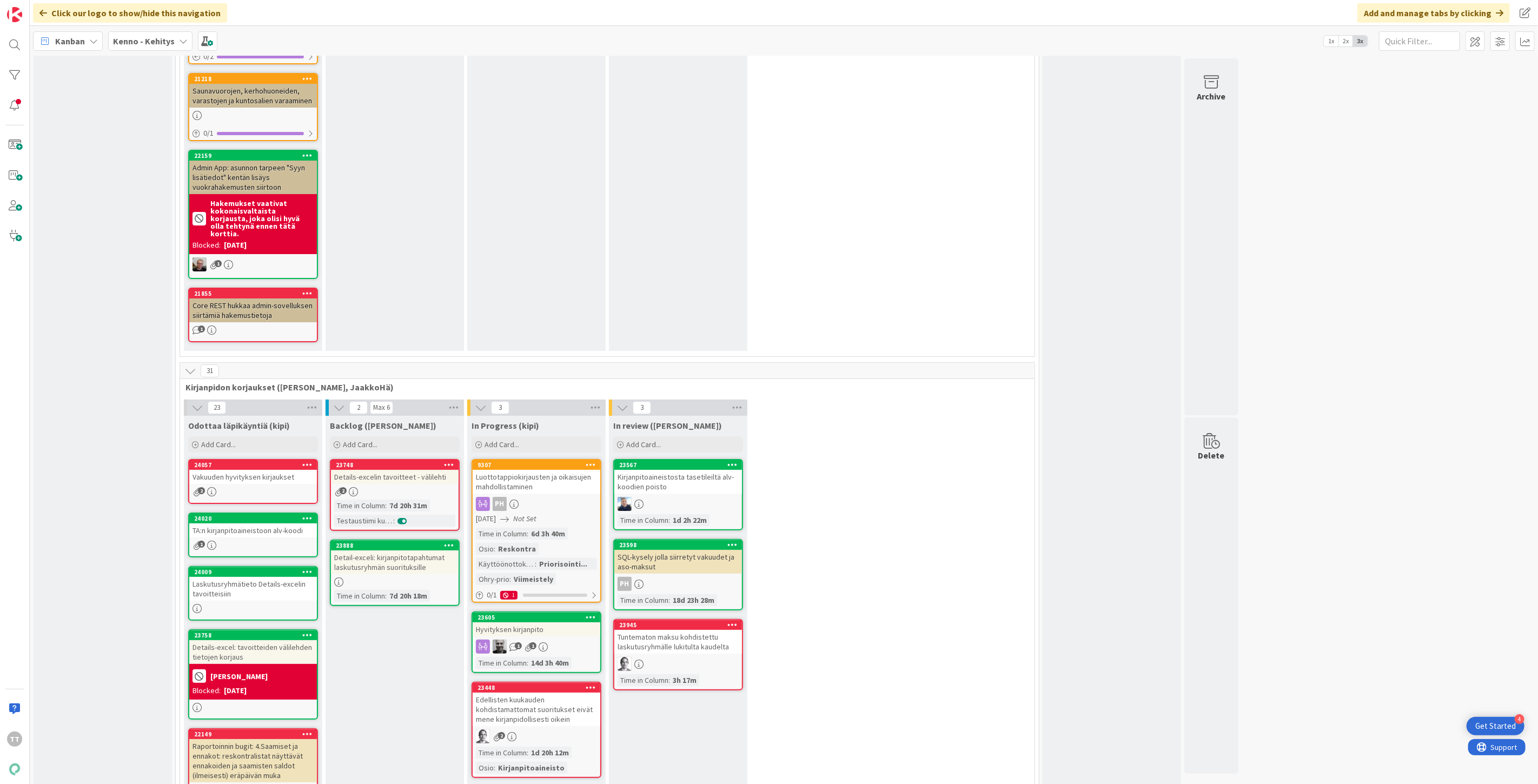
scroll to position [6910, 0]
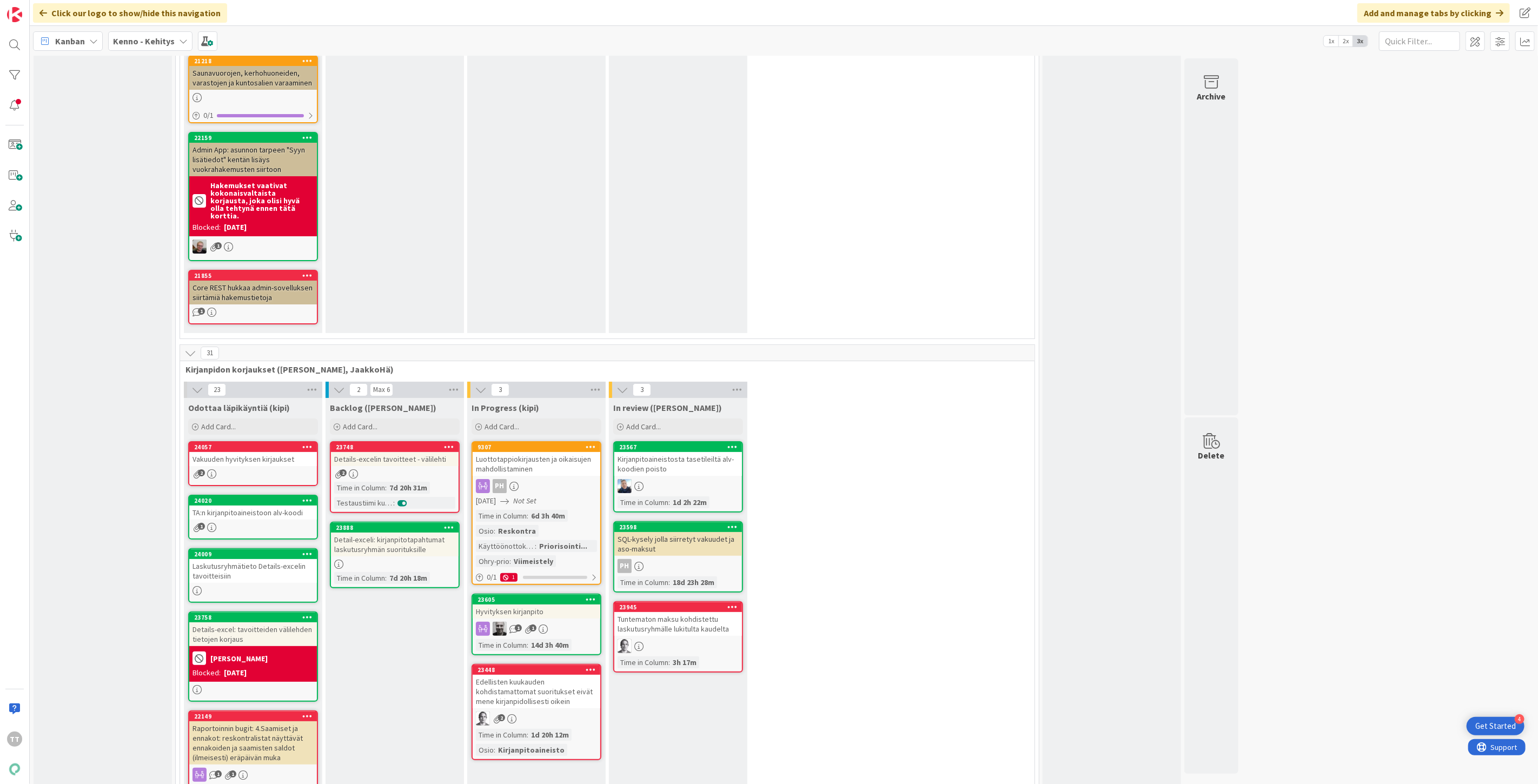
click at [239, 452] on div "Vakuuden hyvityksen kirjaukset" at bounding box center [253, 459] width 127 height 14
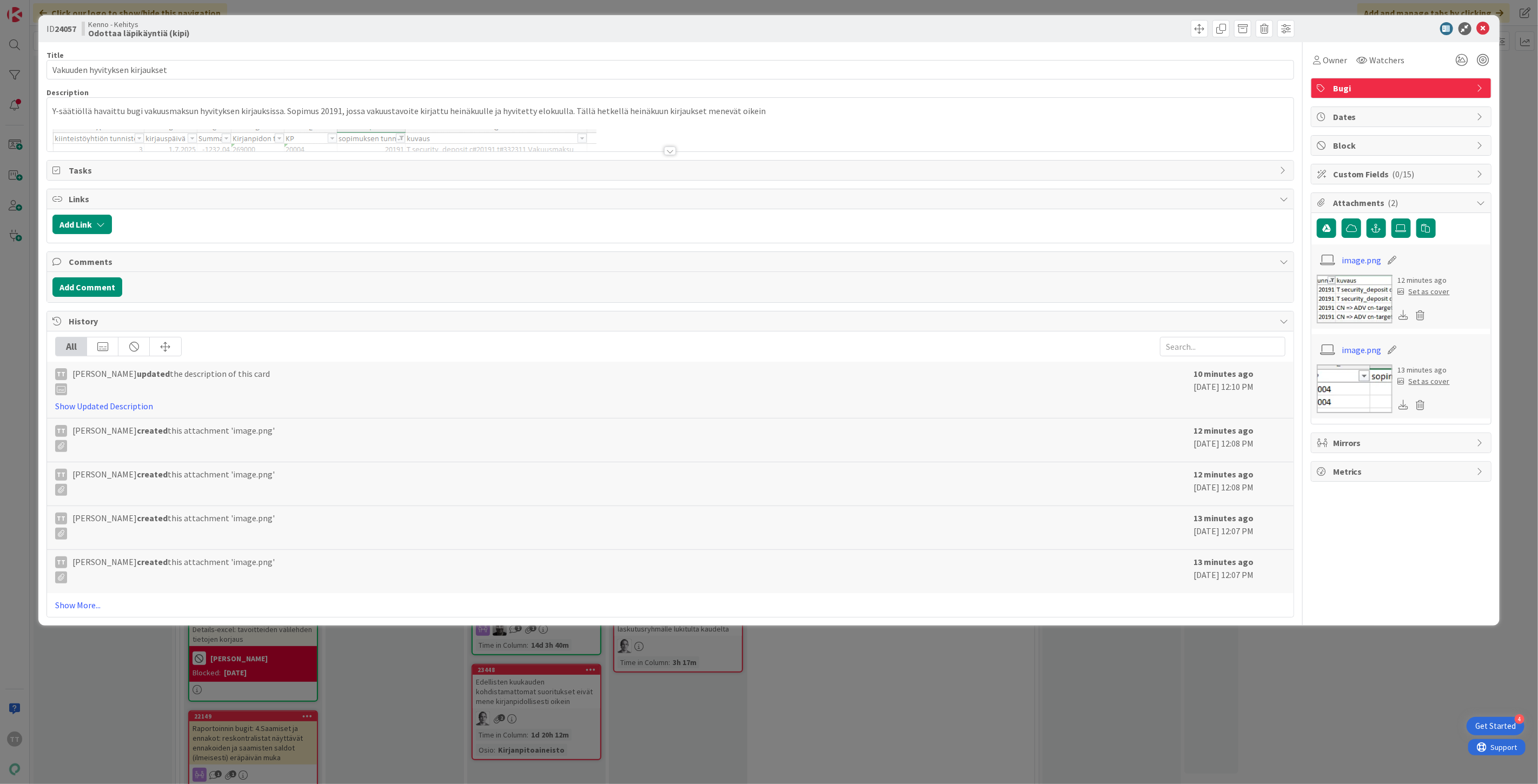
click at [672, 150] on div at bounding box center [670, 151] width 12 height 9
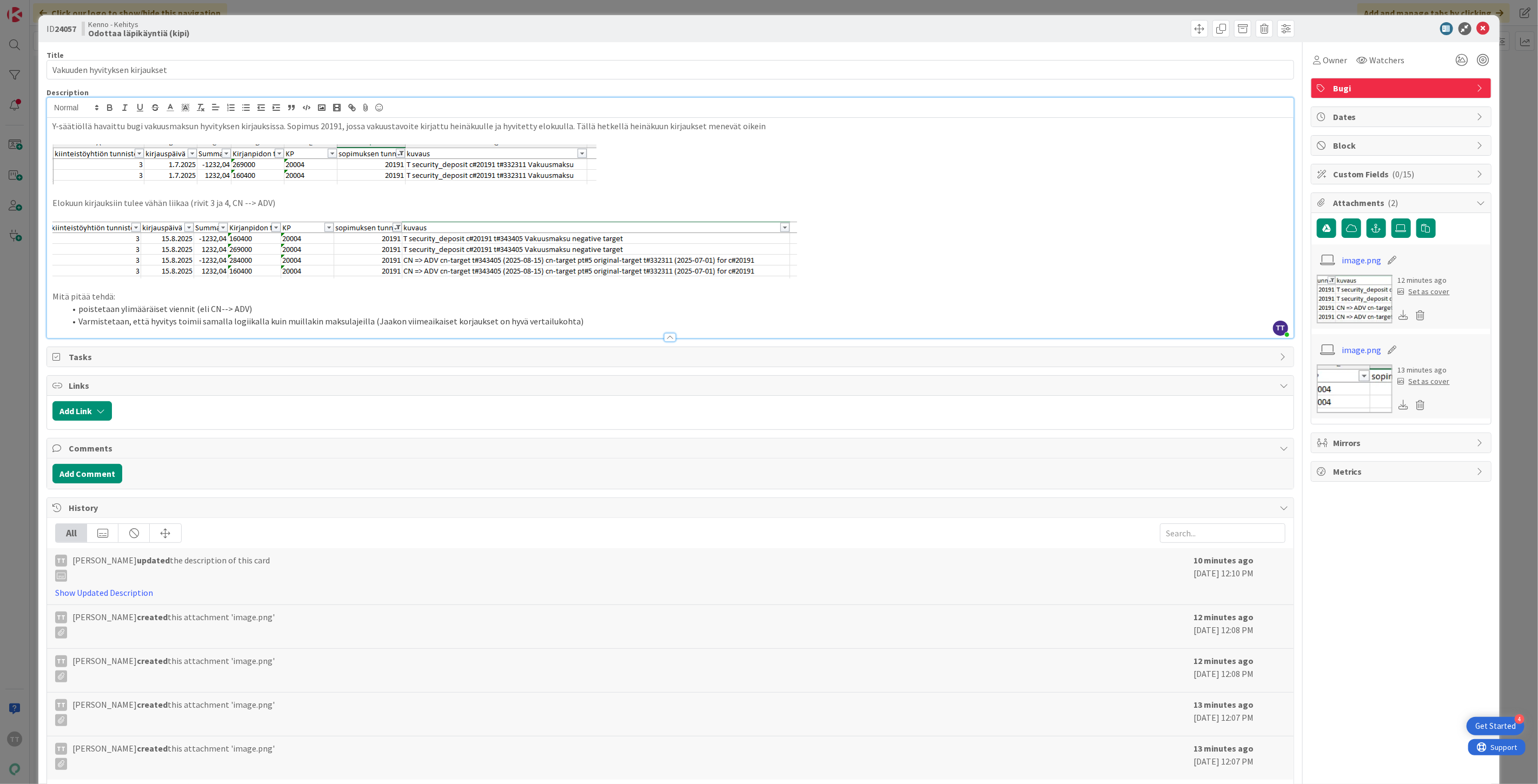
click at [51, 126] on div "Y-säätiöllä havaittu bugi vakuusmaksun hyvityksen kirjauksissa. Sopimus 20191, …" at bounding box center [670, 228] width 1247 height 220
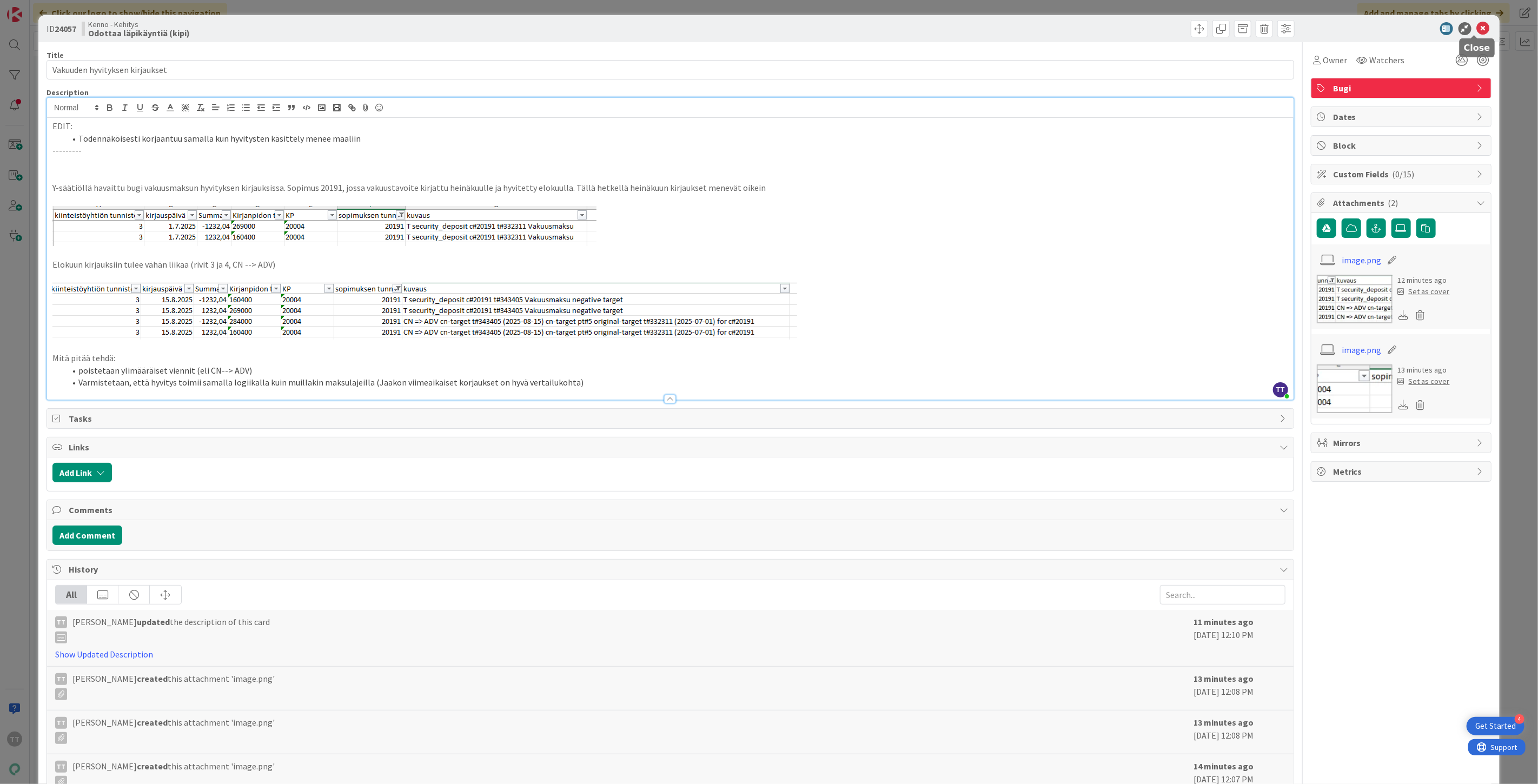
click at [1478, 29] on icon at bounding box center [1484, 29] width 13 height 13
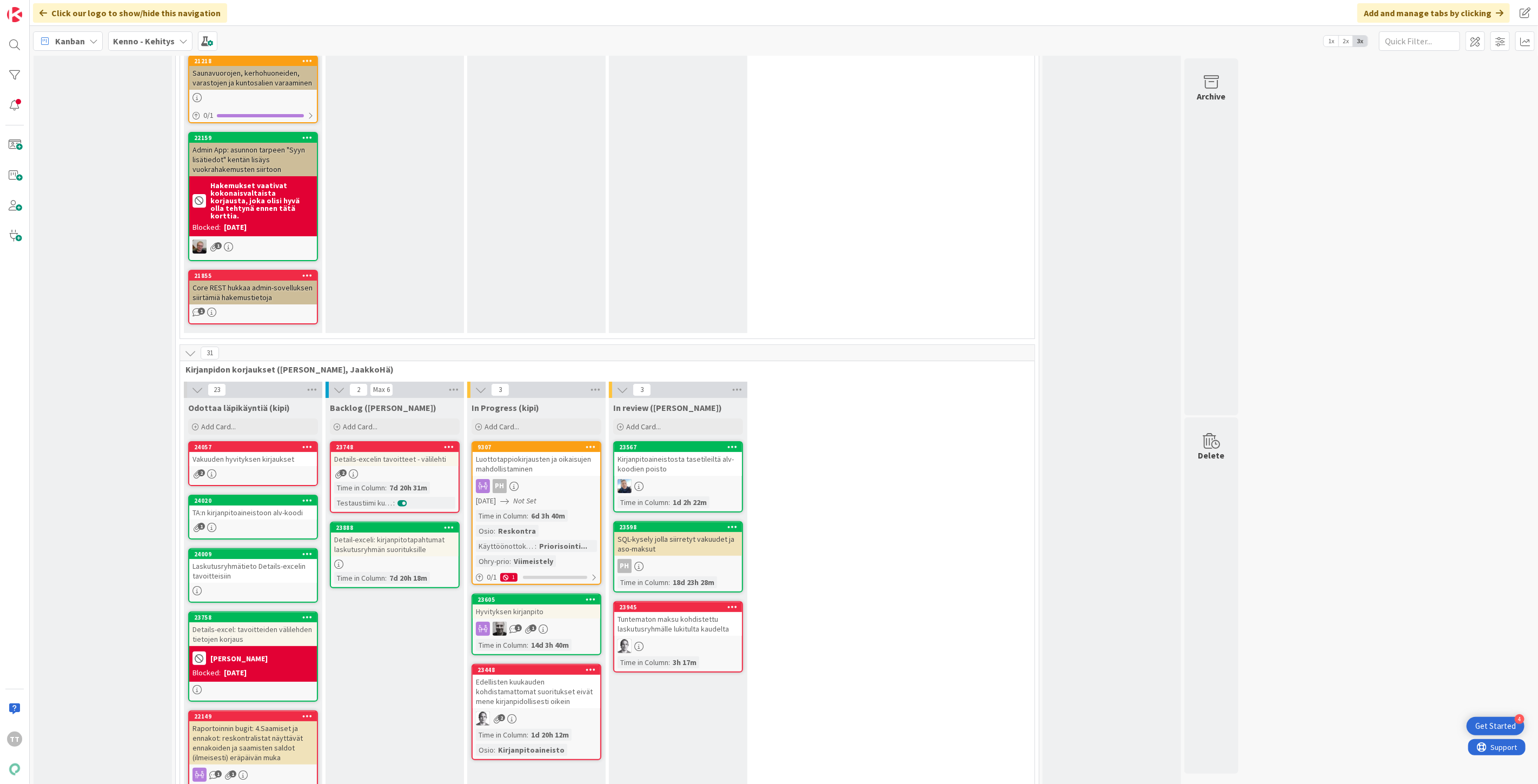
click at [569, 605] on div "Hyvityksen kirjanpito" at bounding box center [536, 612] width 127 height 14
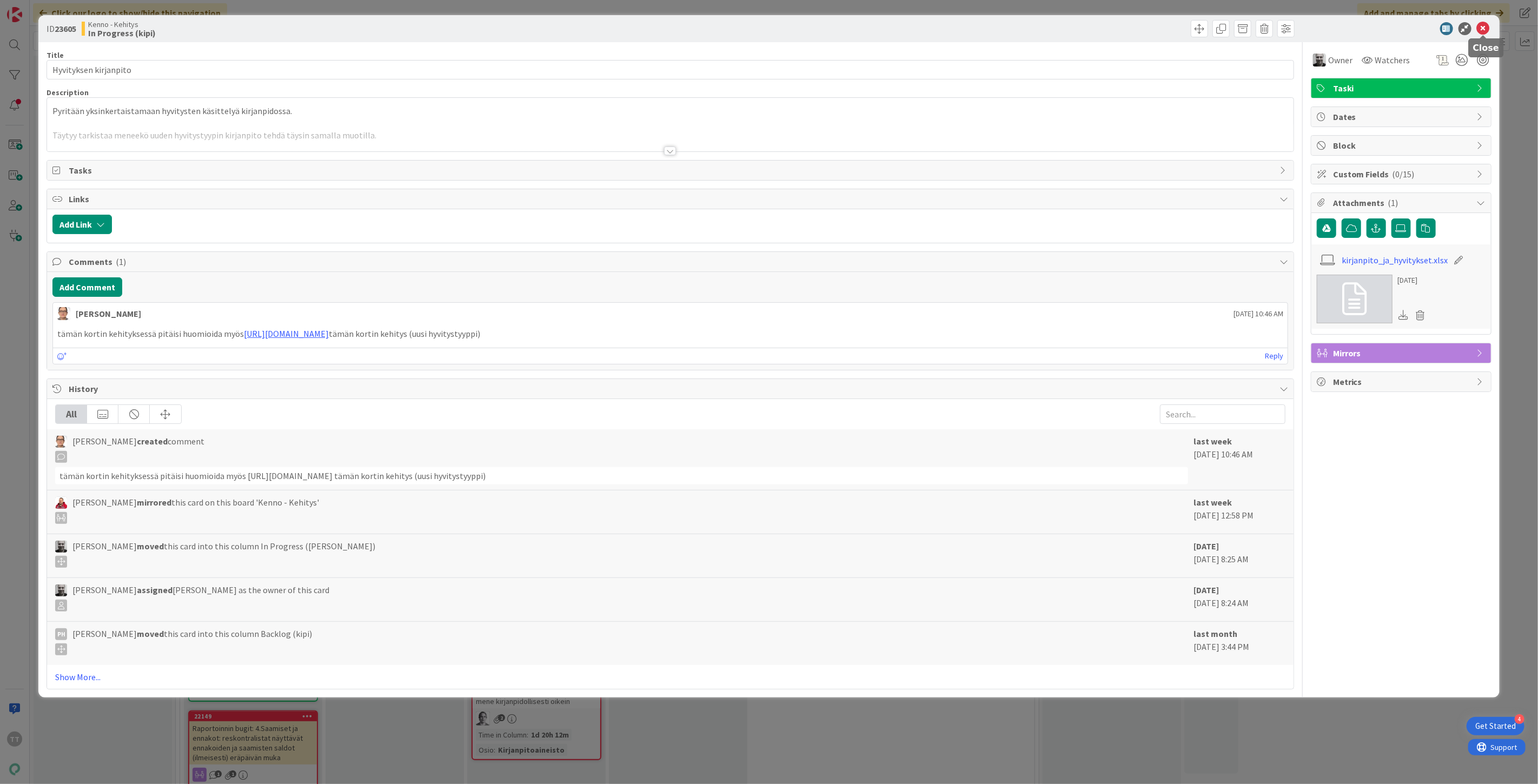
drag, startPoint x: 1481, startPoint y: 27, endPoint x: 1339, endPoint y: 208, distance: 230.1
click at [1481, 27] on icon at bounding box center [1484, 29] width 13 height 13
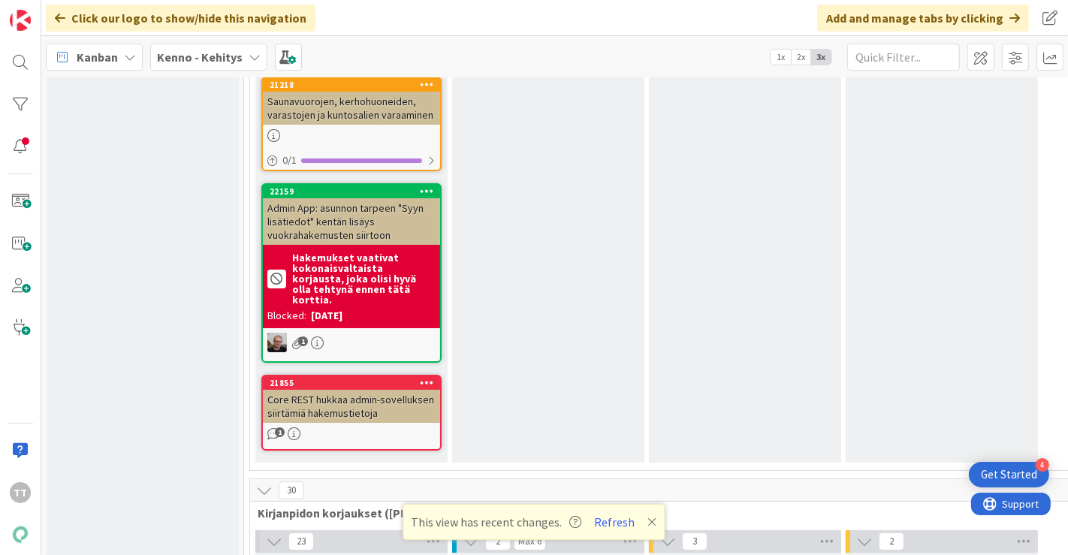
scroll to position [9598, 0]
click at [602, 523] on button "Refresh" at bounding box center [615, 522] width 51 height 20
